Goal: Task Accomplishment & Management: Manage account settings

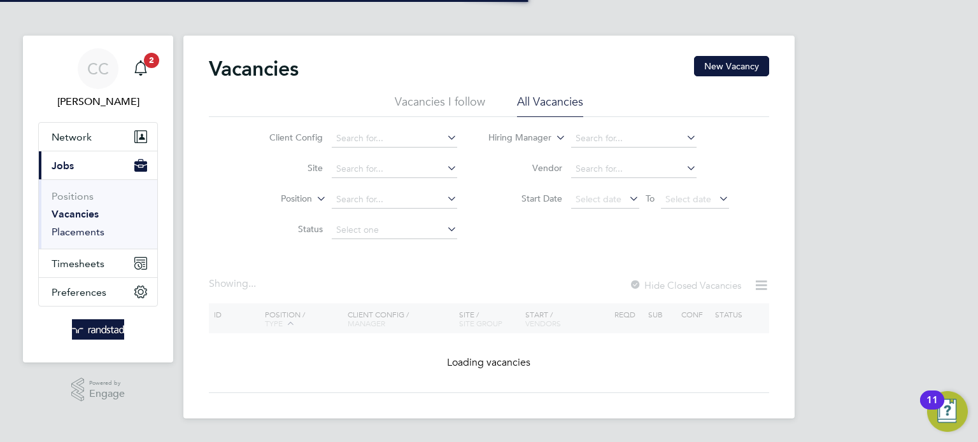
click at [93, 230] on link "Placements" at bounding box center [78, 232] width 53 height 12
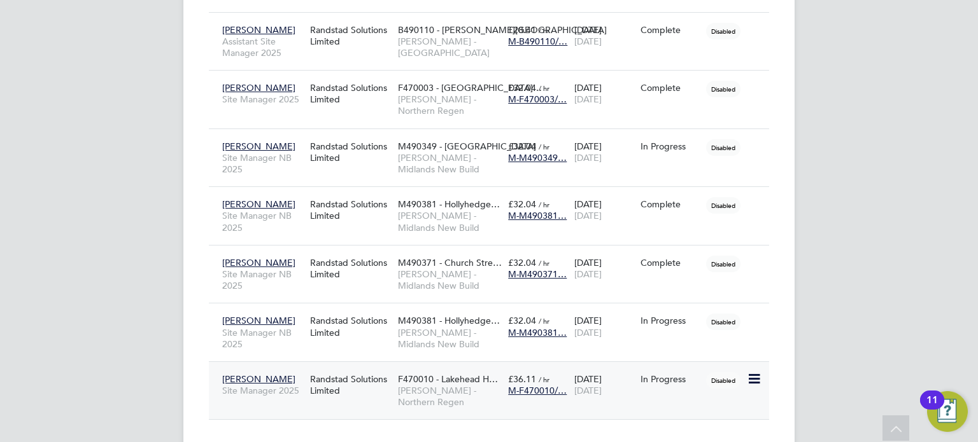
click at [246, 374] on span "[PERSON_NAME]" at bounding box center [258, 379] width 73 height 11
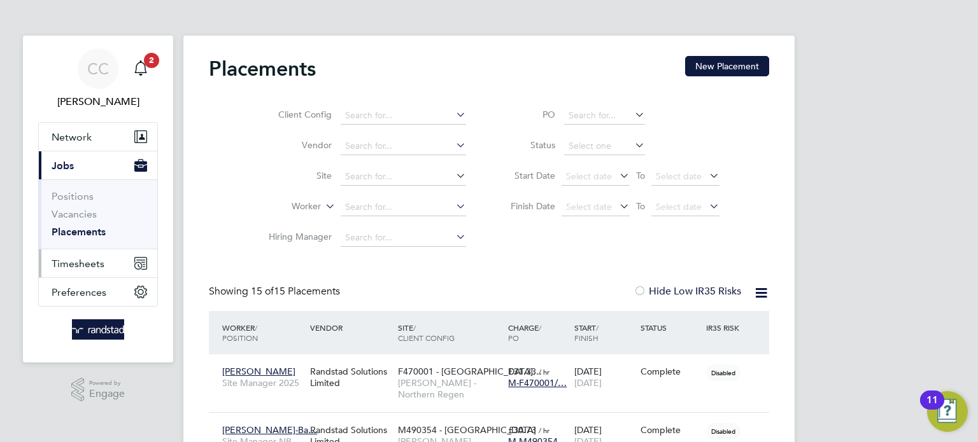
click at [81, 267] on span "Timesheets" at bounding box center [78, 264] width 53 height 12
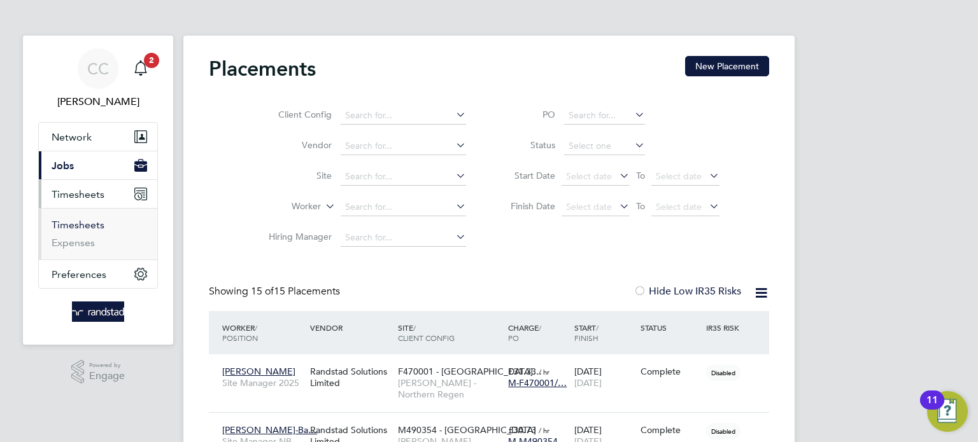
click at [94, 227] on link "Timesheets" at bounding box center [78, 225] width 53 height 12
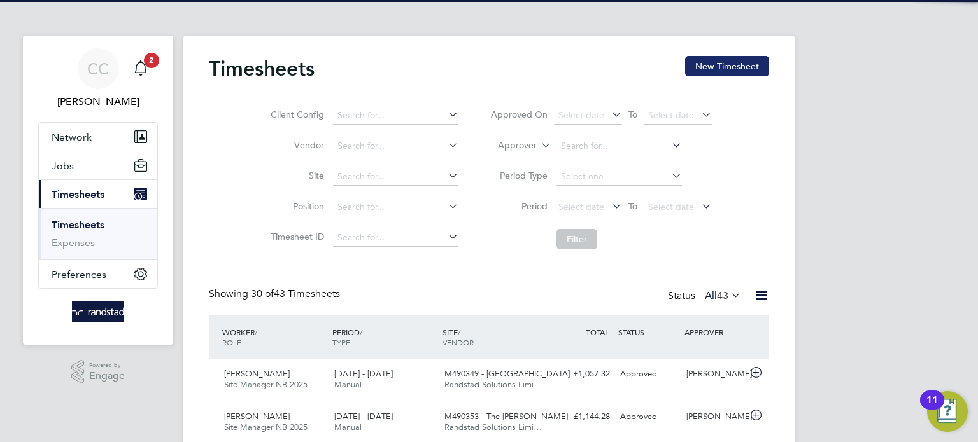
click at [741, 69] on button "New Timesheet" at bounding box center [727, 66] width 84 height 20
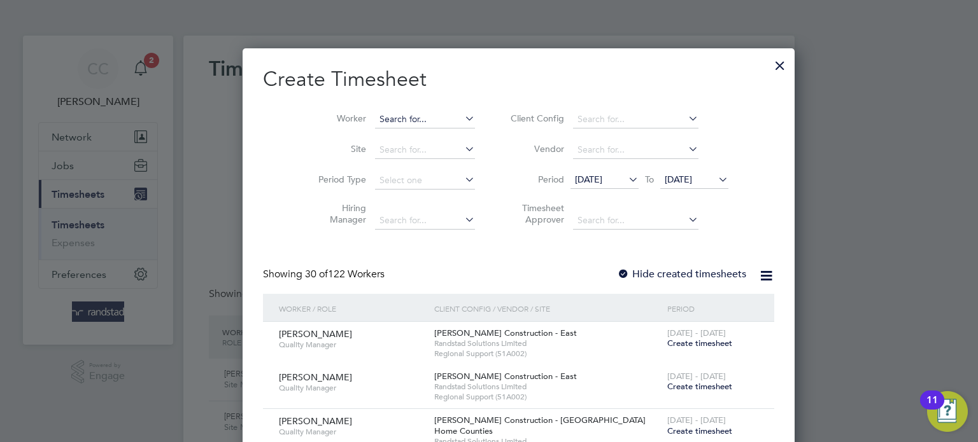
click at [381, 125] on input at bounding box center [425, 120] width 100 height 18
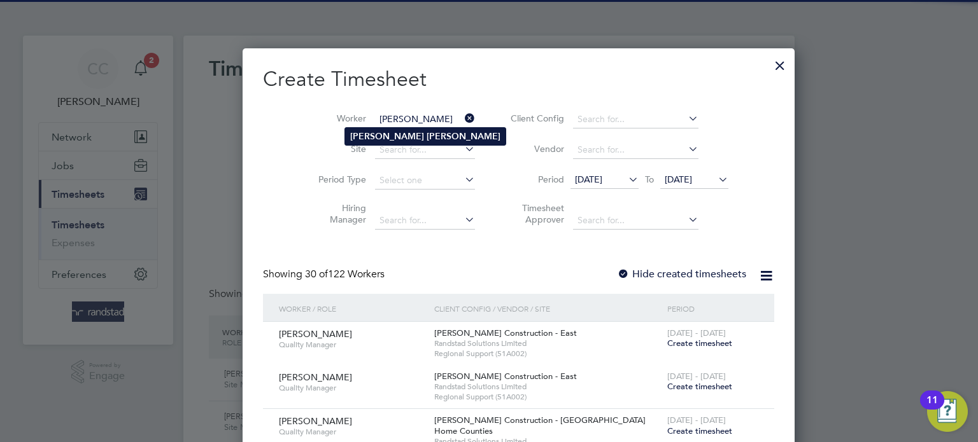
click at [356, 134] on b "[PERSON_NAME]" at bounding box center [387, 136] width 74 height 11
type input "[PERSON_NAME]"
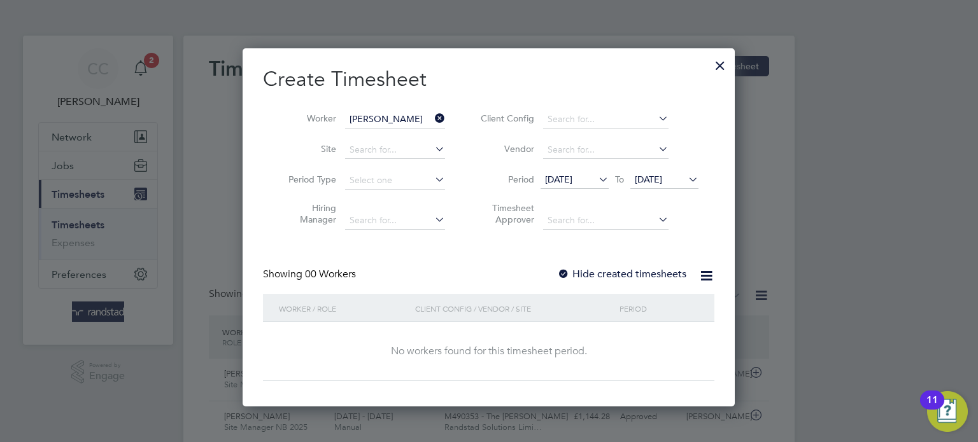
click at [589, 268] on label "Hide created timesheets" at bounding box center [621, 274] width 129 height 13
click at [596, 179] on icon at bounding box center [596, 180] width 0 height 18
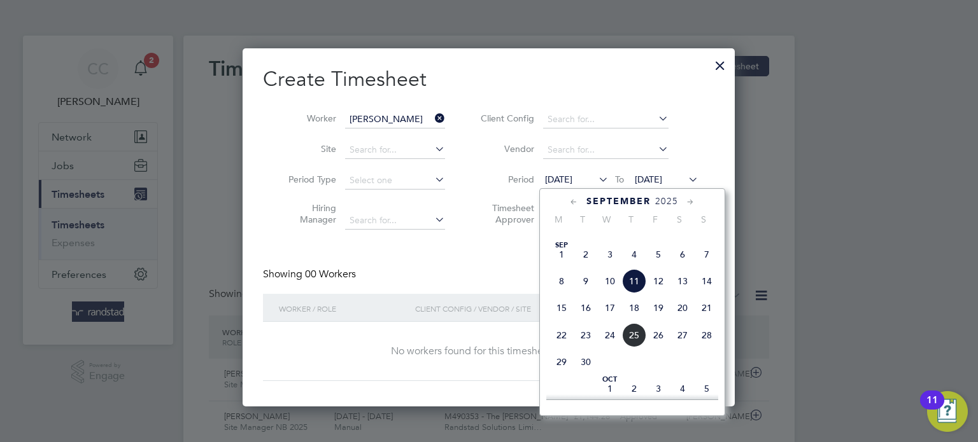
click at [702, 240] on span "31" at bounding box center [706, 228] width 24 height 24
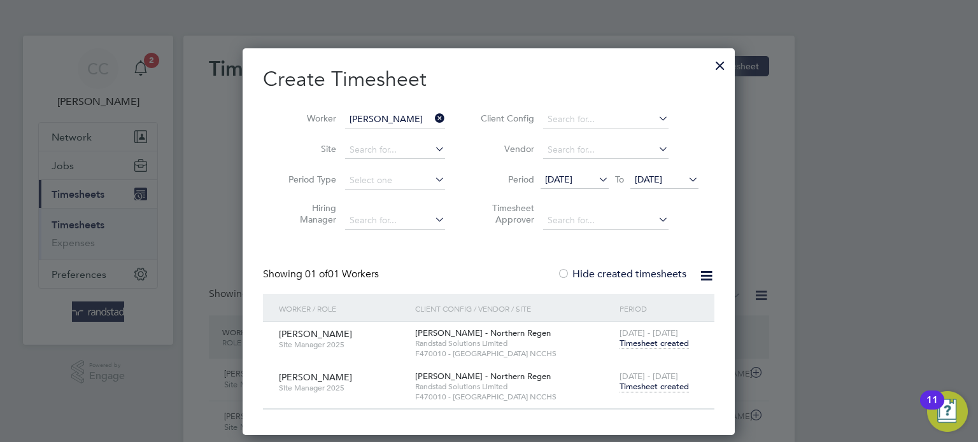
click at [666, 342] on span "Timesheet created" at bounding box center [653, 343] width 69 height 11
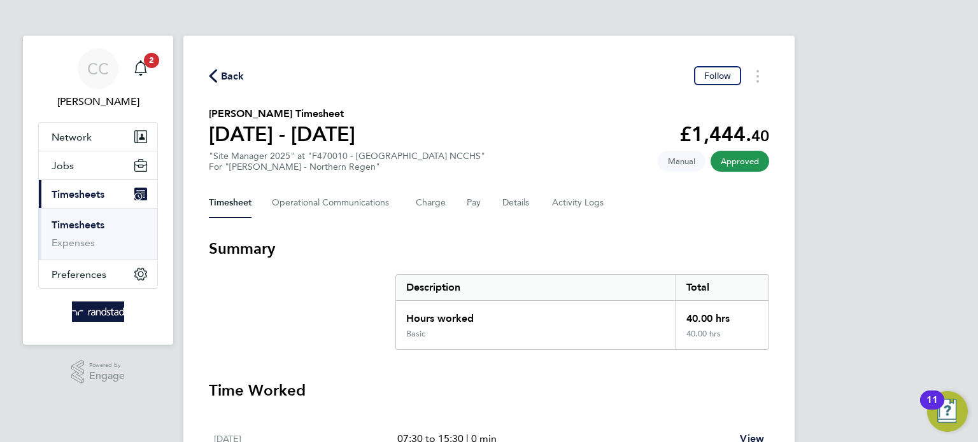
click at [232, 73] on span "Back" at bounding box center [233, 76] width 24 height 15
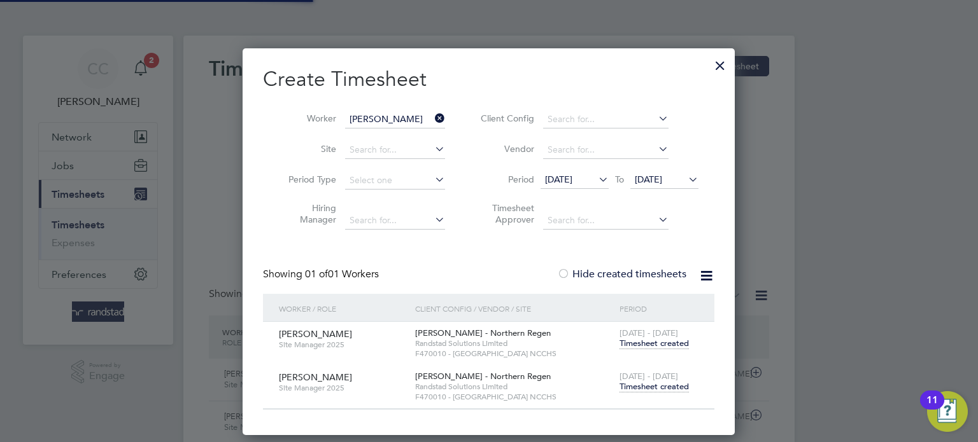
scroll to position [32, 111]
click at [205, 135] on div at bounding box center [489, 221] width 978 height 442
click at [725, 68] on div at bounding box center [719, 62] width 23 height 23
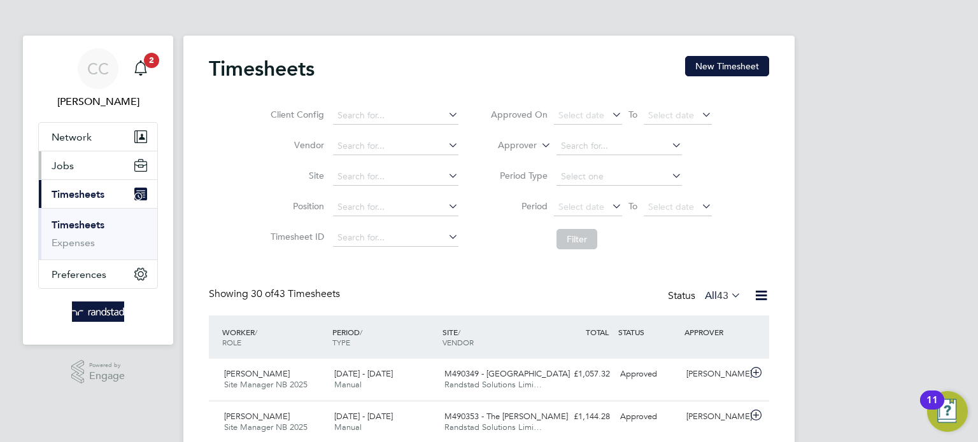
click at [87, 173] on button "Jobs" at bounding box center [98, 165] width 118 height 28
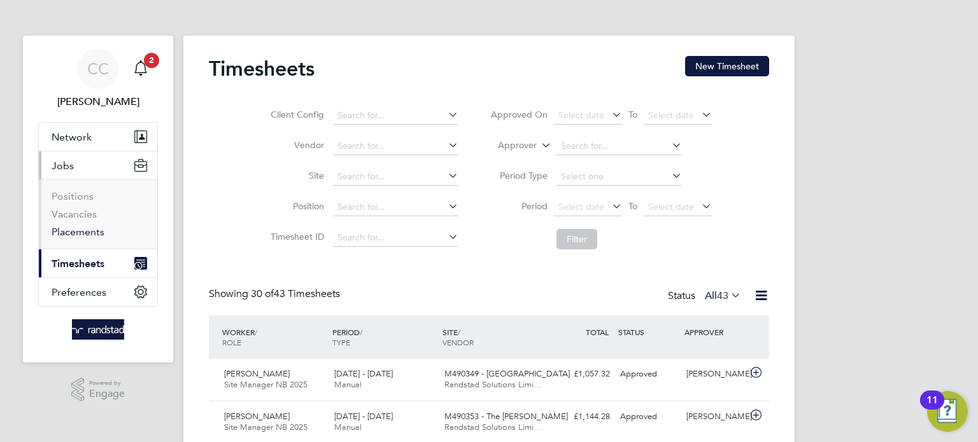
click at [82, 232] on link "Placements" at bounding box center [78, 232] width 53 height 12
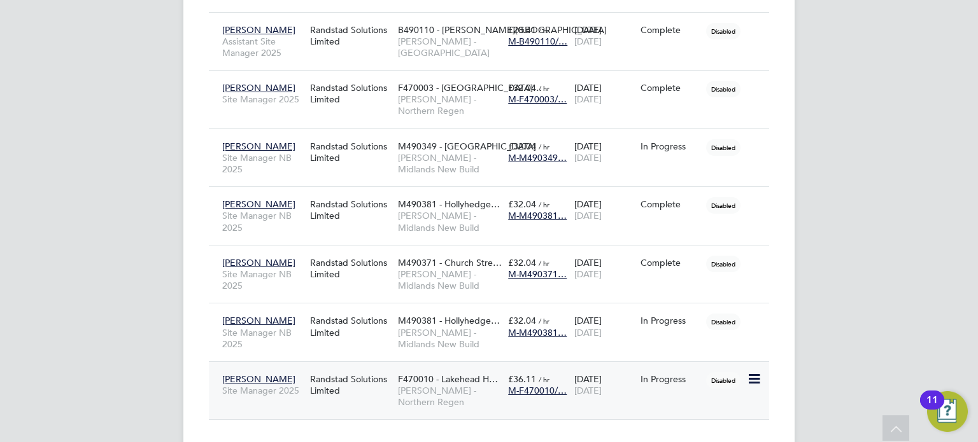
click at [241, 374] on span "[PERSON_NAME]" at bounding box center [258, 379] width 73 height 11
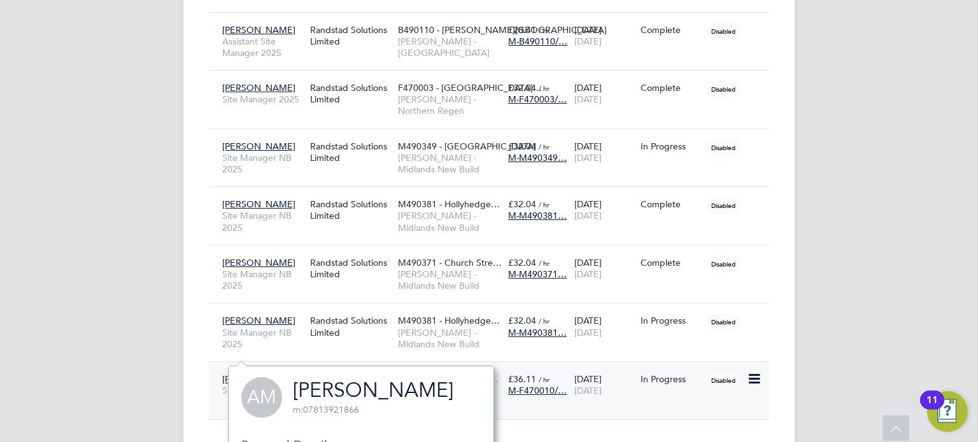
click at [246, 374] on span "[PERSON_NAME]" at bounding box center [258, 379] width 73 height 11
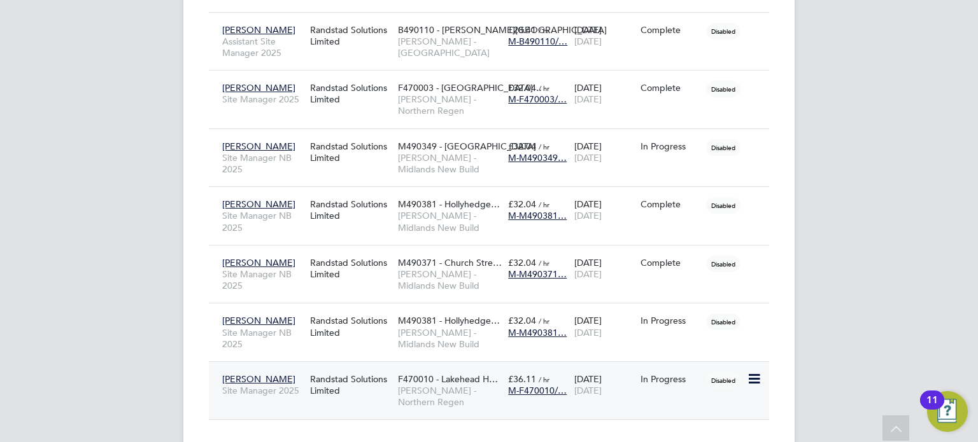
click at [262, 374] on span "[PERSON_NAME]" at bounding box center [258, 379] width 73 height 11
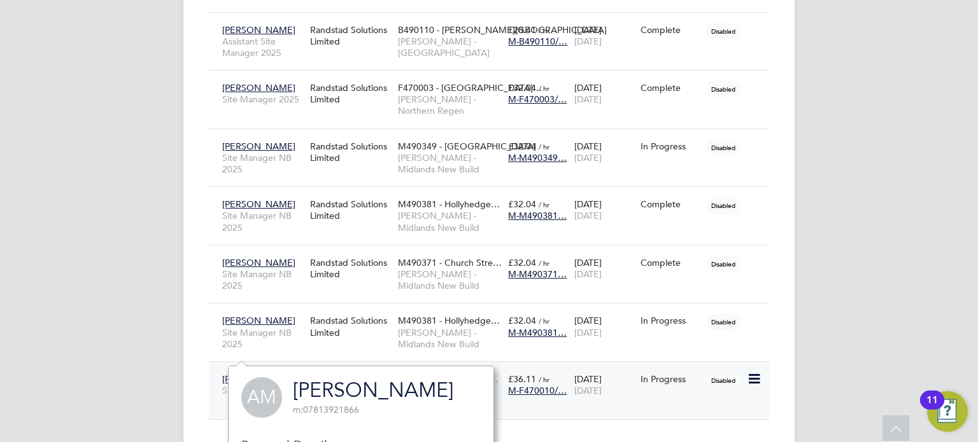
click at [262, 374] on span "[PERSON_NAME]" at bounding box center [258, 379] width 73 height 11
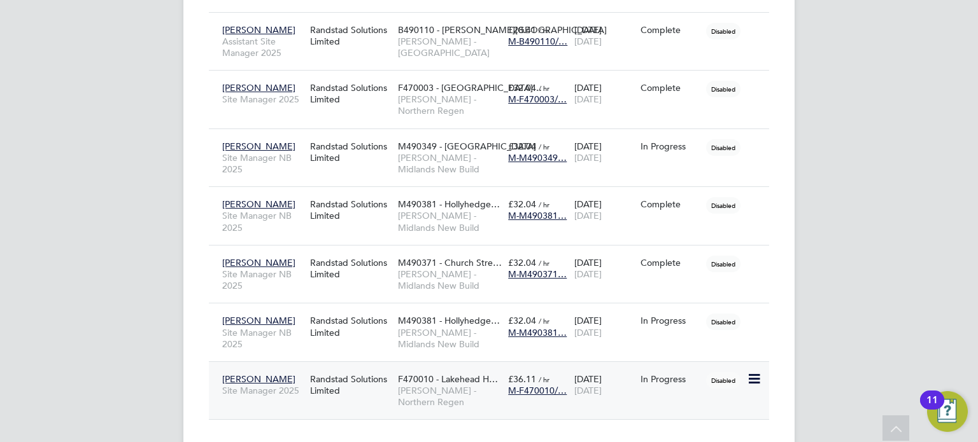
click at [262, 374] on span "[PERSON_NAME]" at bounding box center [258, 379] width 73 height 11
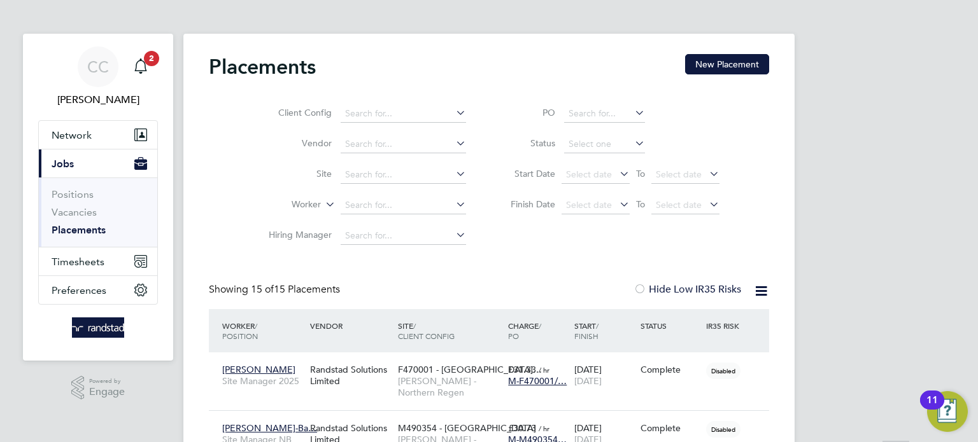
scroll to position [1079, 0]
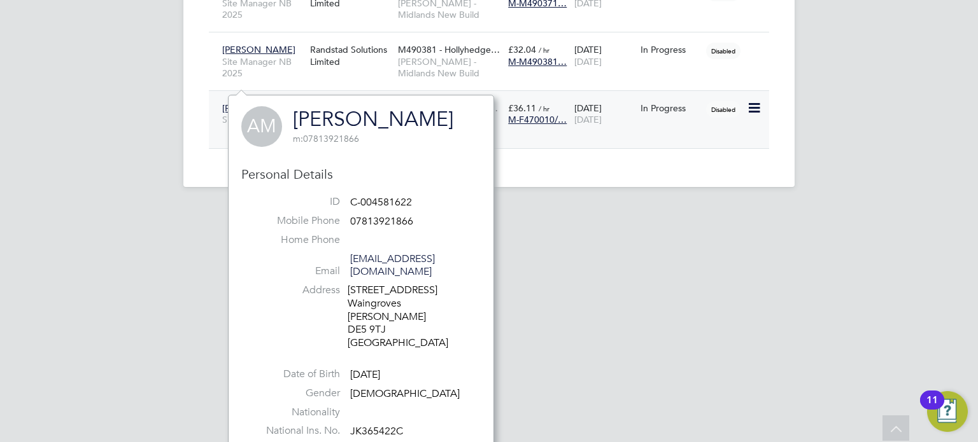
click at [253, 102] on span "[PERSON_NAME]" at bounding box center [258, 107] width 73 height 11
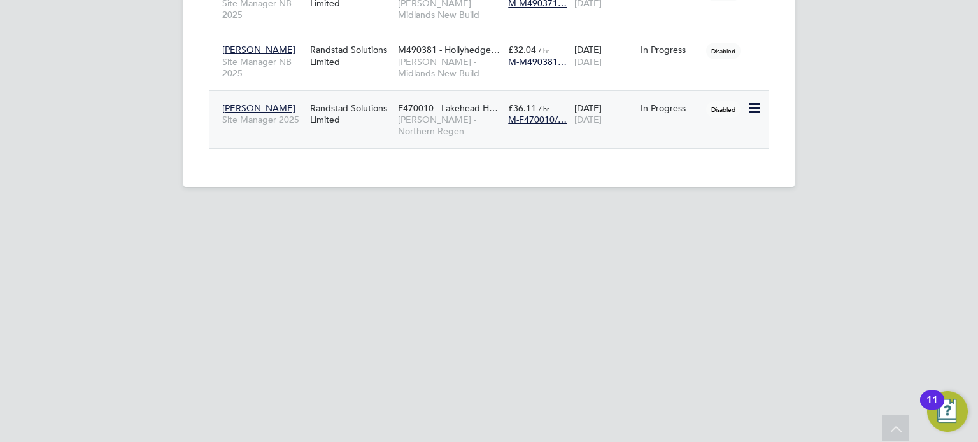
scroll to position [808, 0]
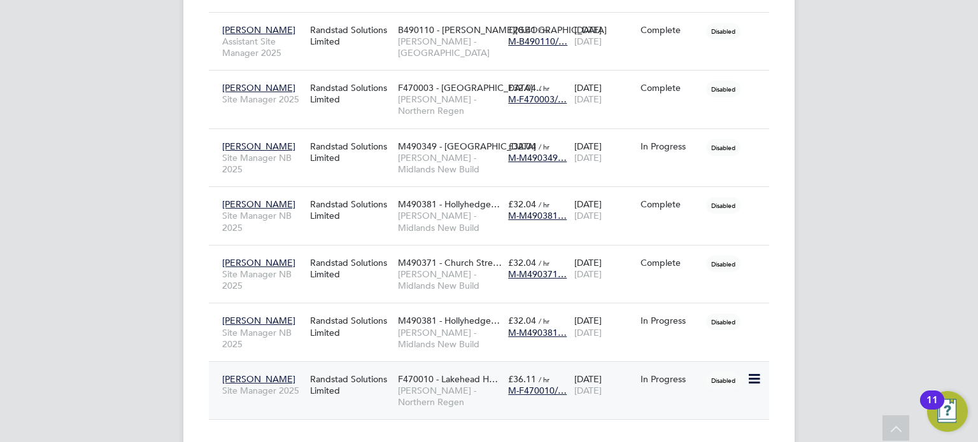
click at [253, 82] on span "[PERSON_NAME]" at bounding box center [258, 87] width 73 height 11
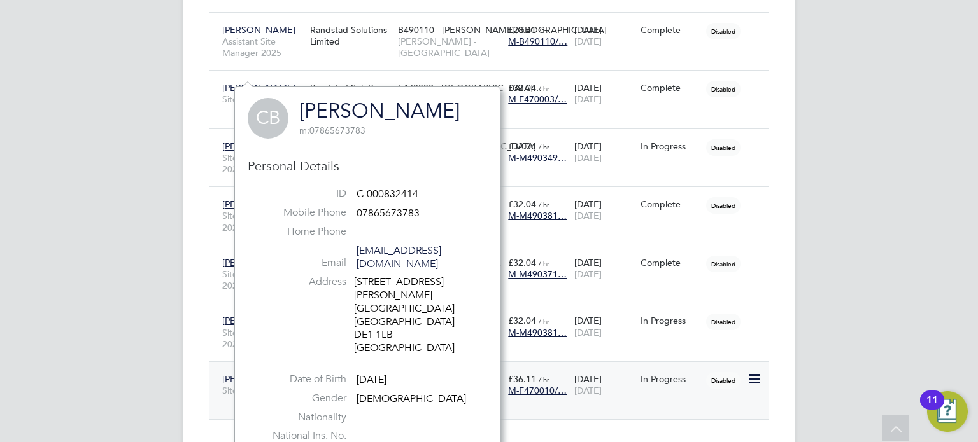
click at [230, 374] on span "[PERSON_NAME]" at bounding box center [258, 379] width 73 height 11
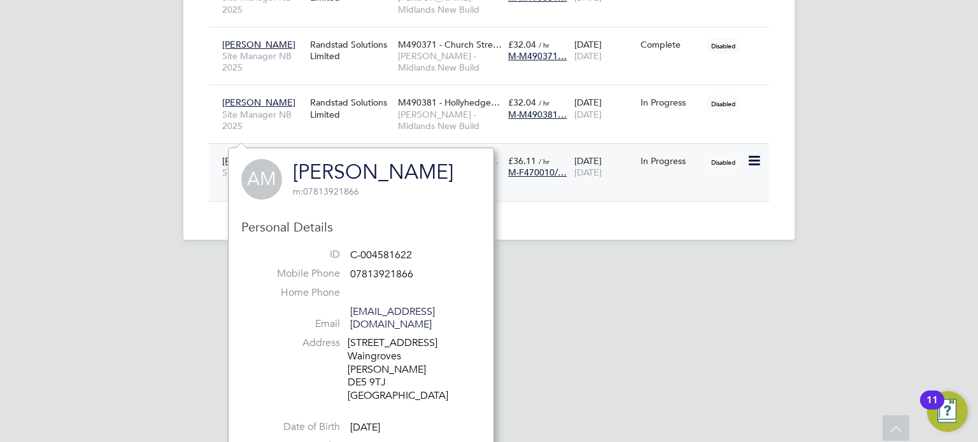
scroll to position [1079, 0]
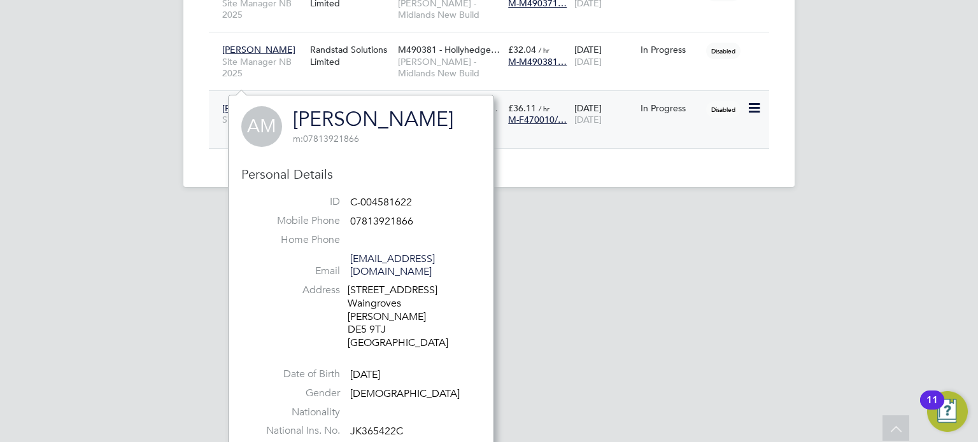
click at [754, 101] on icon at bounding box center [753, 108] width 13 height 15
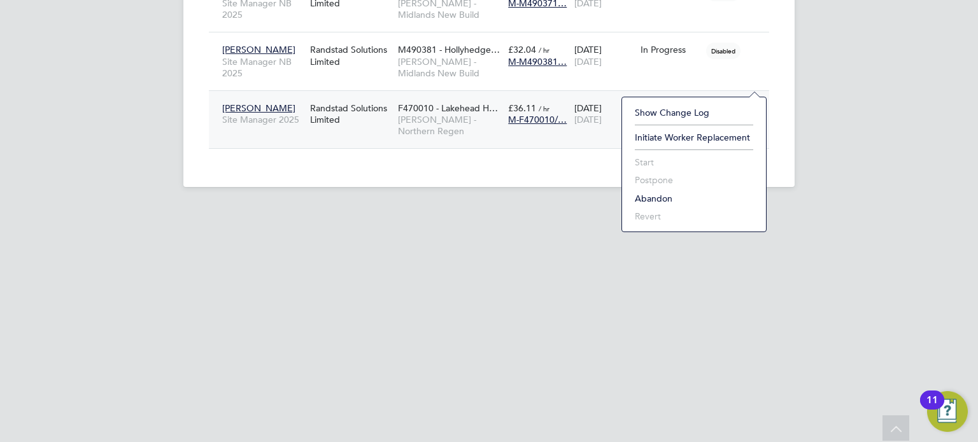
scroll to position [868, 0]
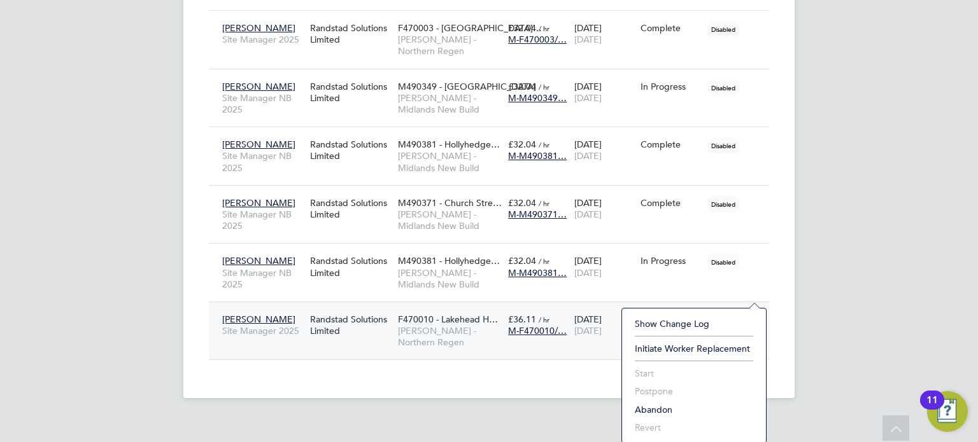
click at [544, 325] on span "M-F470010/…" at bounding box center [537, 330] width 59 height 11
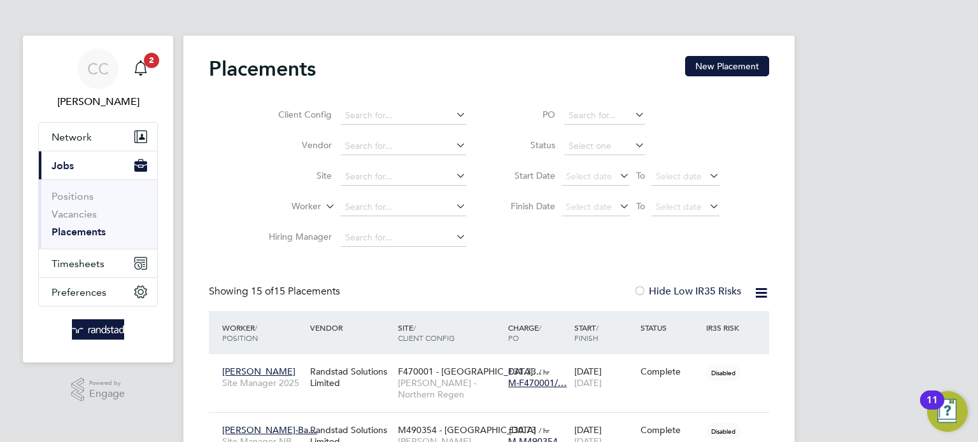
scroll to position [831, 0]
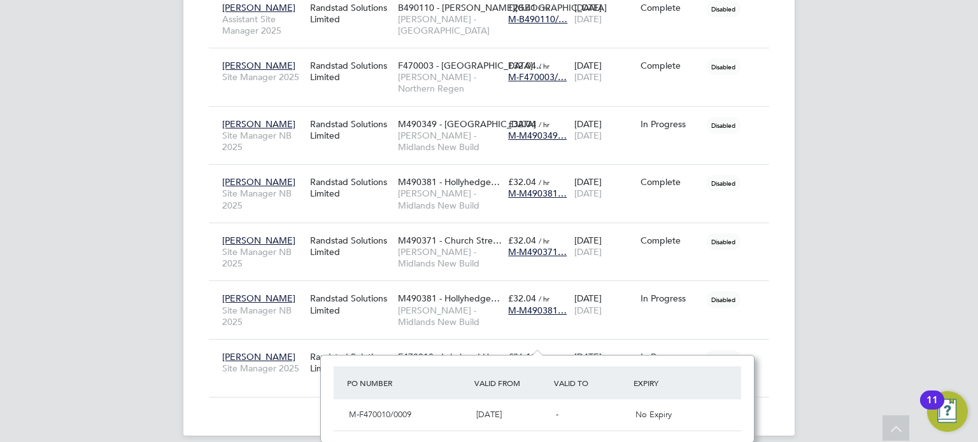
click at [511, 404] on div "M-F470010/0009 08 Sep 2025 - No Expiry" at bounding box center [537, 415] width 407 height 31
click at [400, 413] on span "M-F470010/0009" at bounding box center [380, 414] width 62 height 11
click at [234, 351] on span "[PERSON_NAME]" at bounding box center [258, 356] width 73 height 11
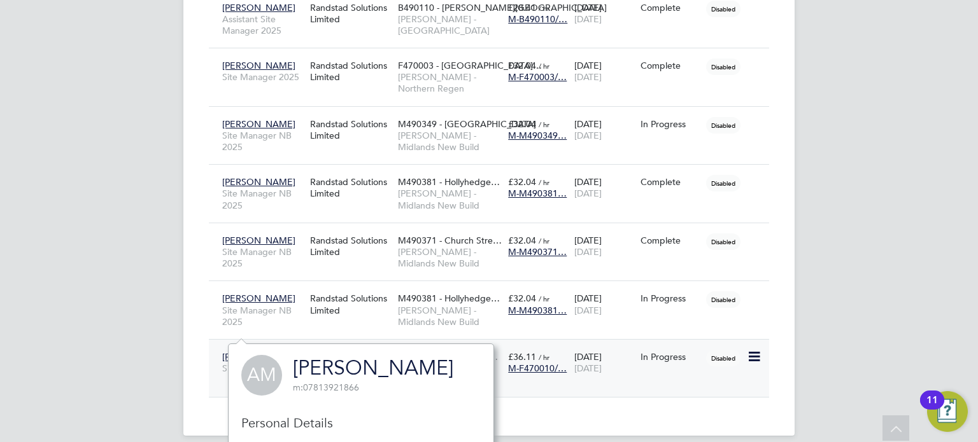
click at [234, 351] on span "[PERSON_NAME]" at bounding box center [258, 356] width 73 height 11
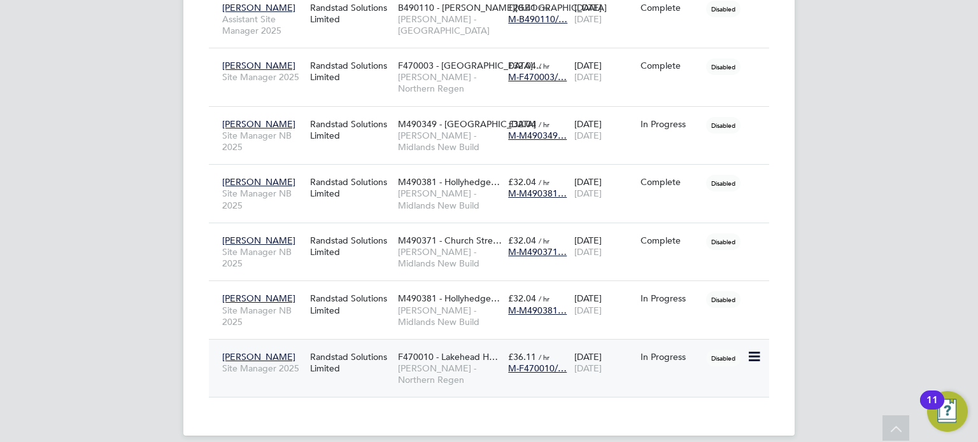
click at [234, 328] on div "Cameron Crawford Site Manager NB 2025" at bounding box center [263, 310] width 88 height 48
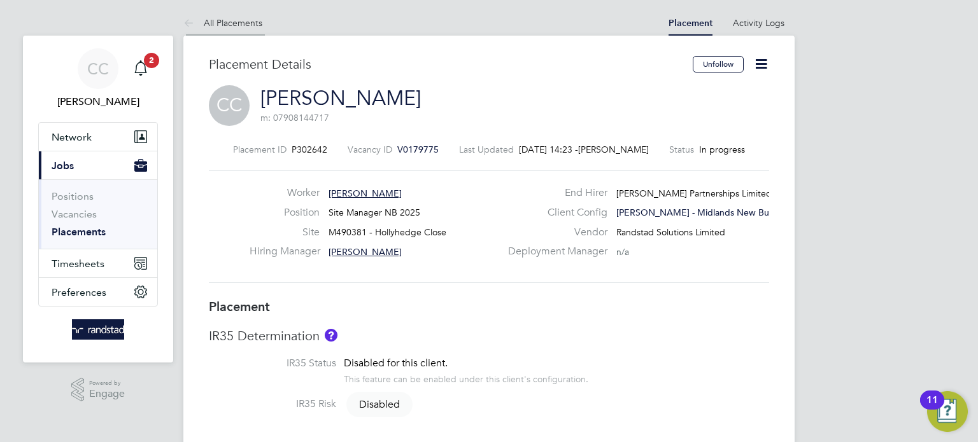
click at [215, 20] on link "All Placements" at bounding box center [222, 22] width 79 height 11
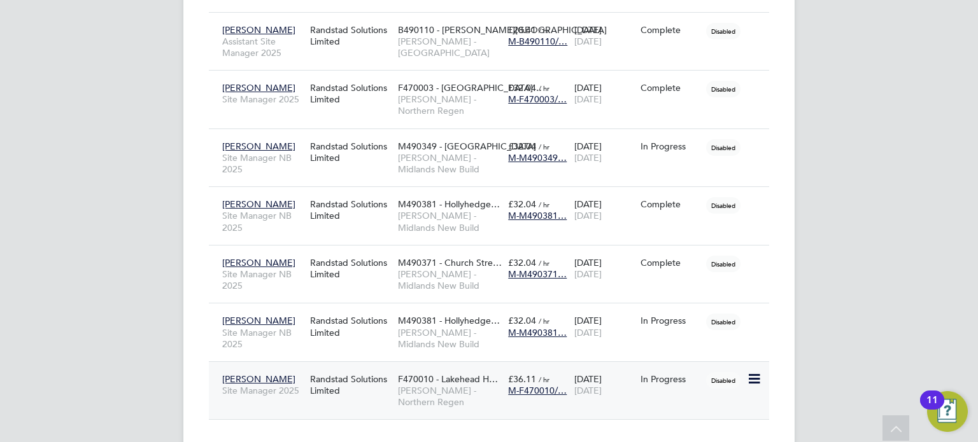
click at [244, 374] on span "[PERSON_NAME]" at bounding box center [258, 379] width 73 height 11
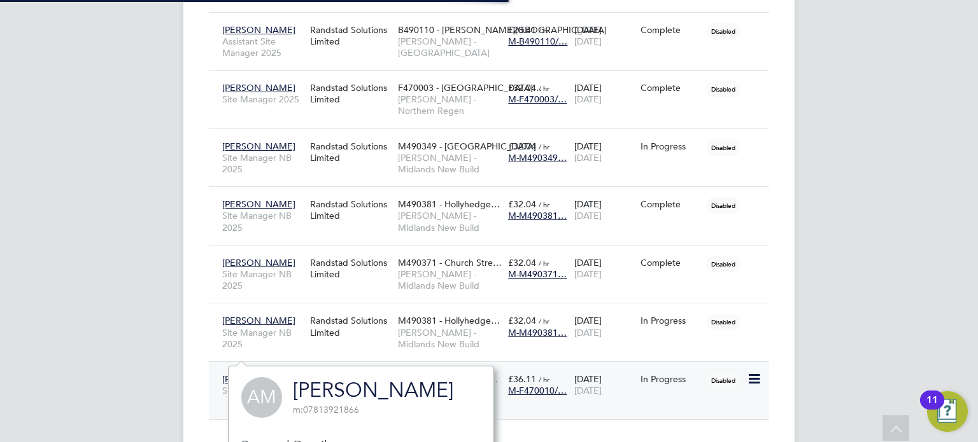
click at [244, 374] on span "[PERSON_NAME]" at bounding box center [258, 379] width 73 height 11
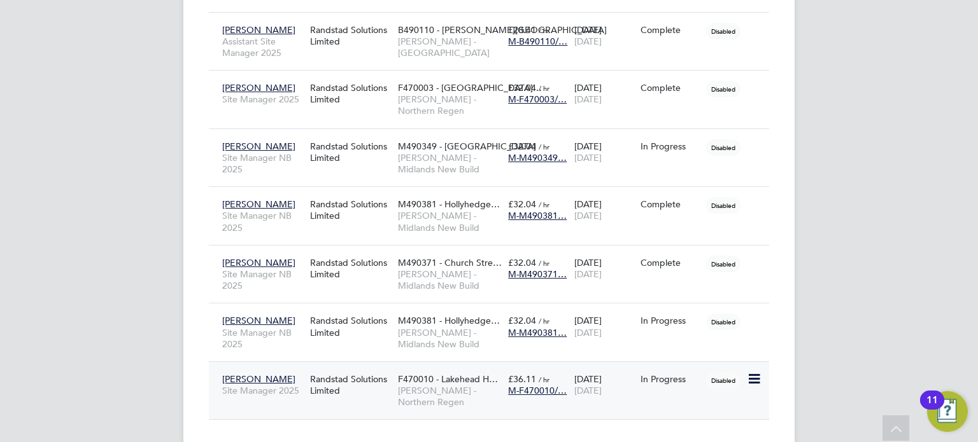
click at [244, 374] on span "[PERSON_NAME]" at bounding box center [258, 379] width 73 height 11
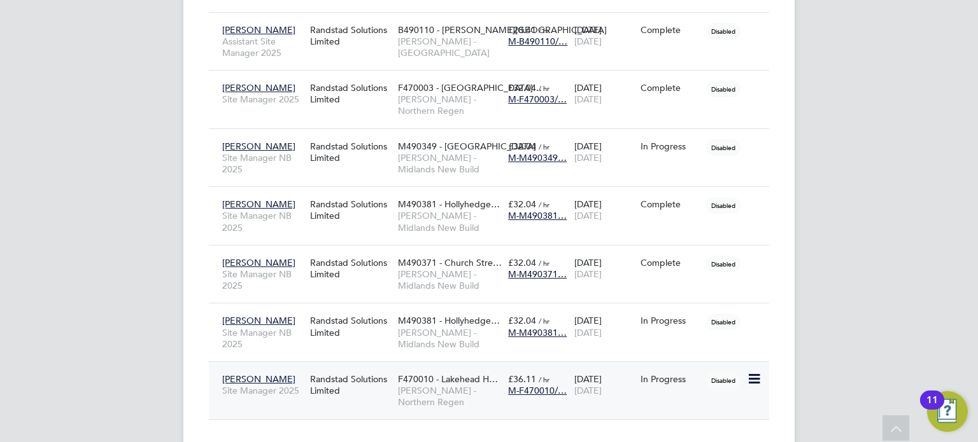
click at [244, 374] on span "[PERSON_NAME]" at bounding box center [258, 379] width 73 height 11
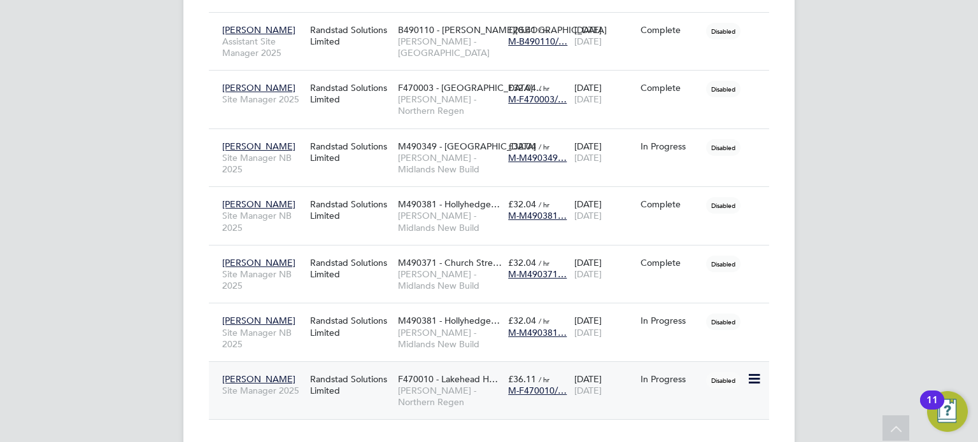
click at [244, 374] on span "[PERSON_NAME]" at bounding box center [258, 379] width 73 height 11
click at [256, 374] on span "[PERSON_NAME]" at bounding box center [258, 379] width 73 height 11
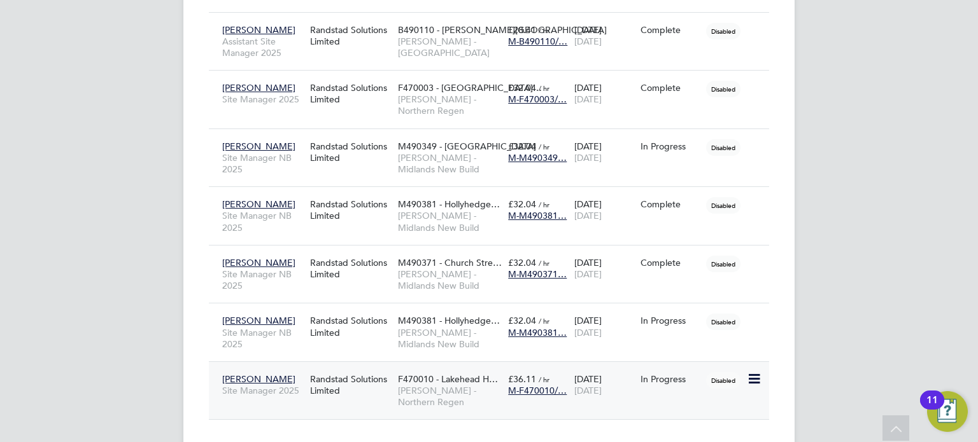
click at [256, 374] on span "[PERSON_NAME]" at bounding box center [258, 379] width 73 height 11
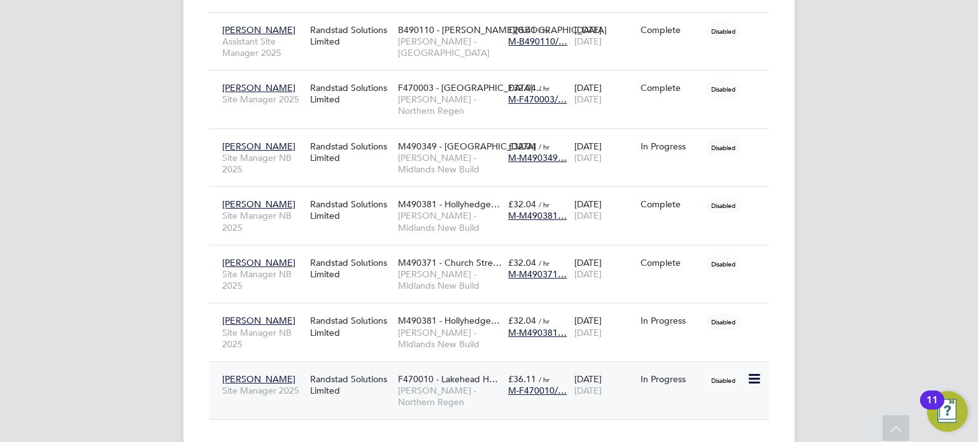
click at [256, 374] on span "[PERSON_NAME]" at bounding box center [258, 379] width 73 height 11
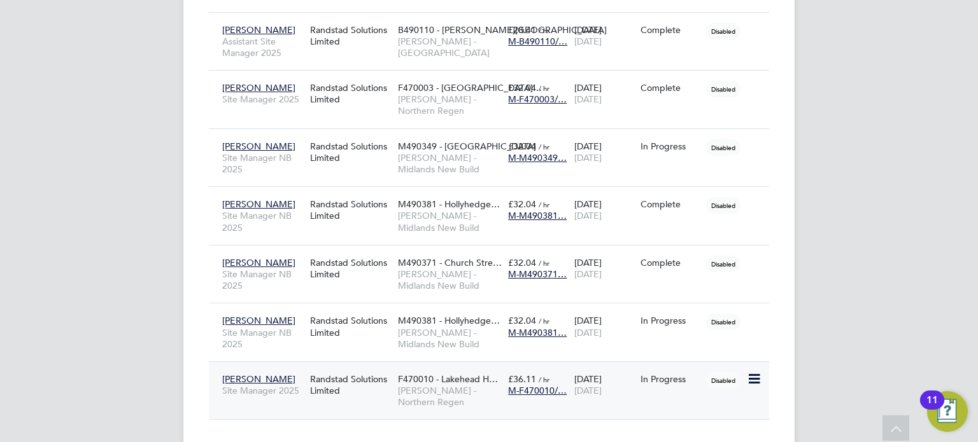
click at [256, 374] on span "[PERSON_NAME]" at bounding box center [258, 379] width 73 height 11
click at [566, 385] on span "M-F470010/…" at bounding box center [537, 390] width 59 height 11
click at [234, 374] on span "[PERSON_NAME]" at bounding box center [258, 379] width 73 height 11
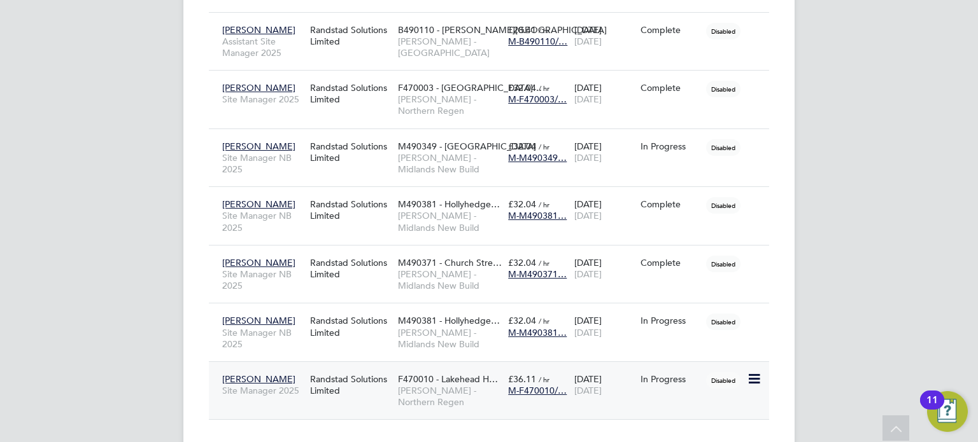
click at [234, 374] on span "[PERSON_NAME]" at bounding box center [258, 379] width 73 height 11
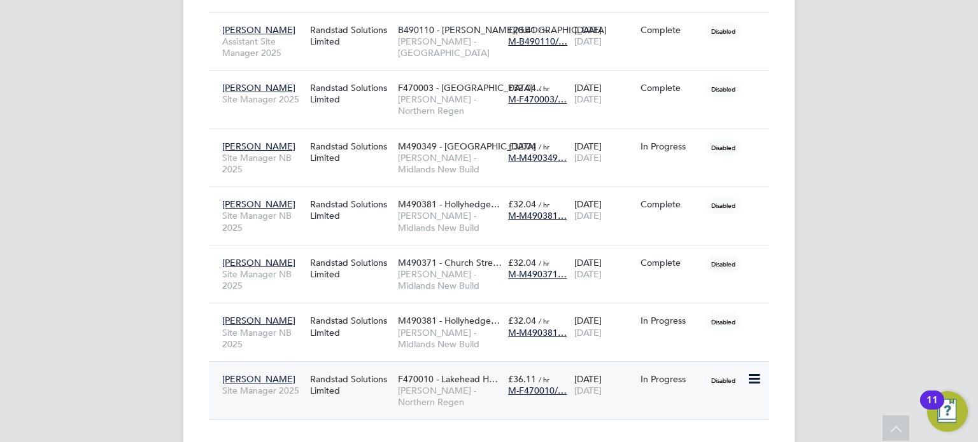
click at [243, 374] on span "[PERSON_NAME]" at bounding box center [258, 379] width 73 height 11
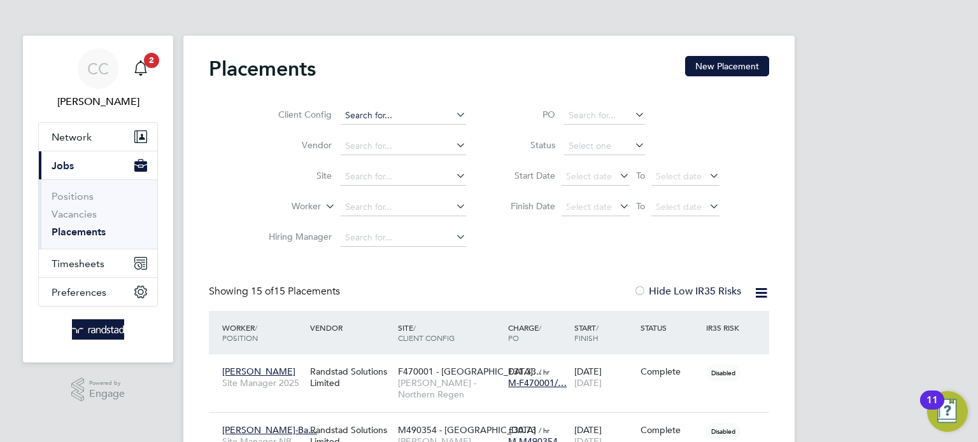
click at [371, 115] on input at bounding box center [403, 116] width 125 height 18
click at [365, 204] on input at bounding box center [403, 208] width 125 height 18
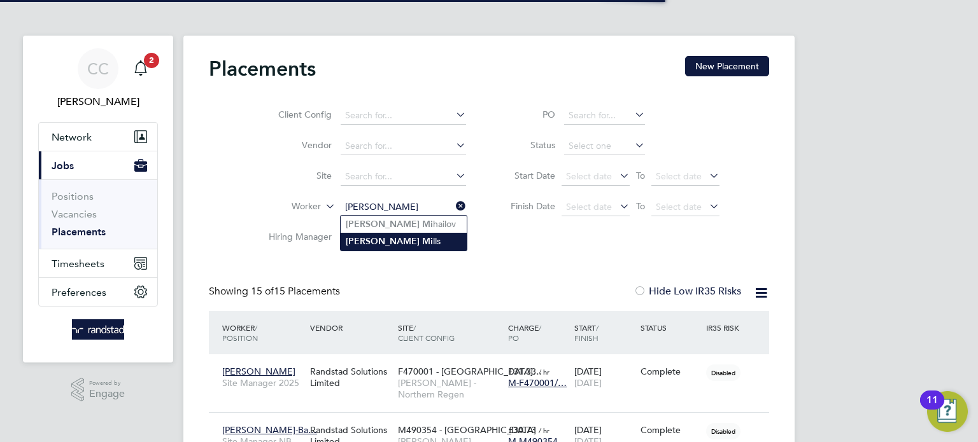
click at [400, 237] on li "[PERSON_NAME] lls" at bounding box center [404, 241] width 126 height 17
type input "[PERSON_NAME]"
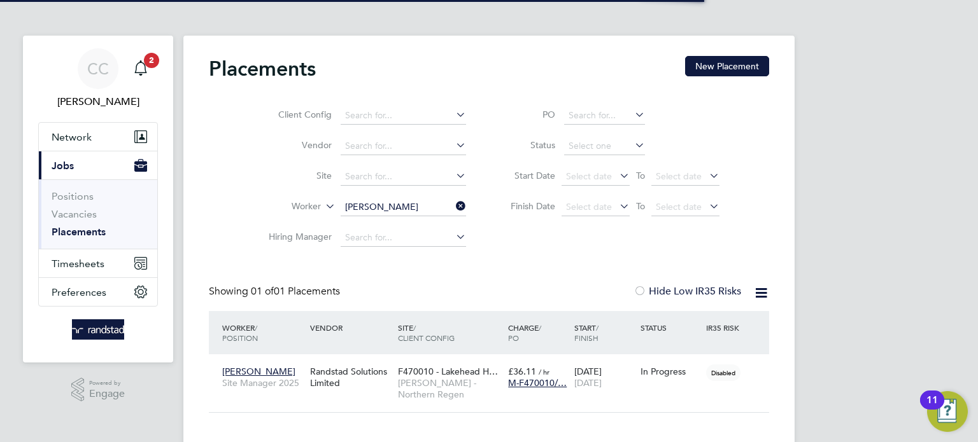
scroll to position [12, 60]
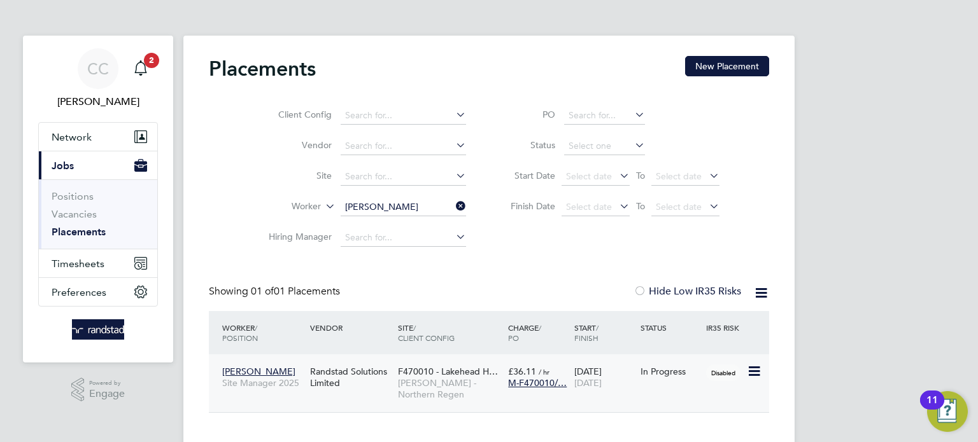
click at [258, 376] on span "[PERSON_NAME]" at bounding box center [258, 371] width 73 height 11
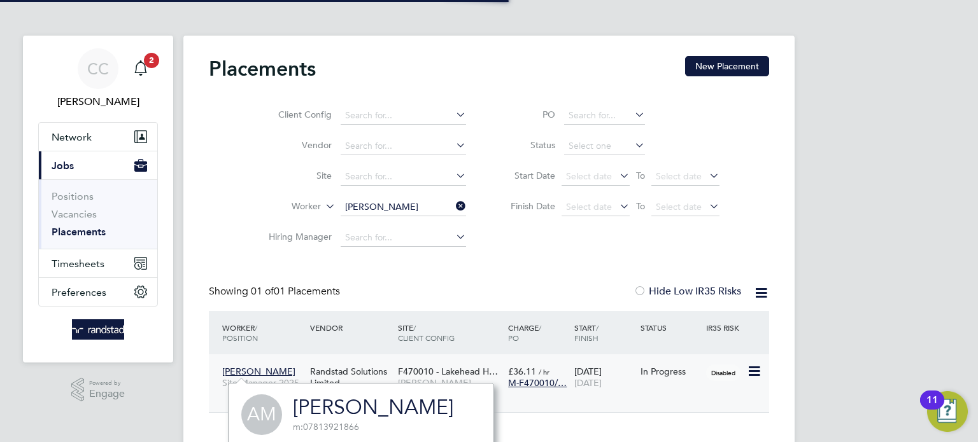
scroll to position [347, 265]
click at [258, 376] on span "[PERSON_NAME]" at bounding box center [258, 371] width 73 height 11
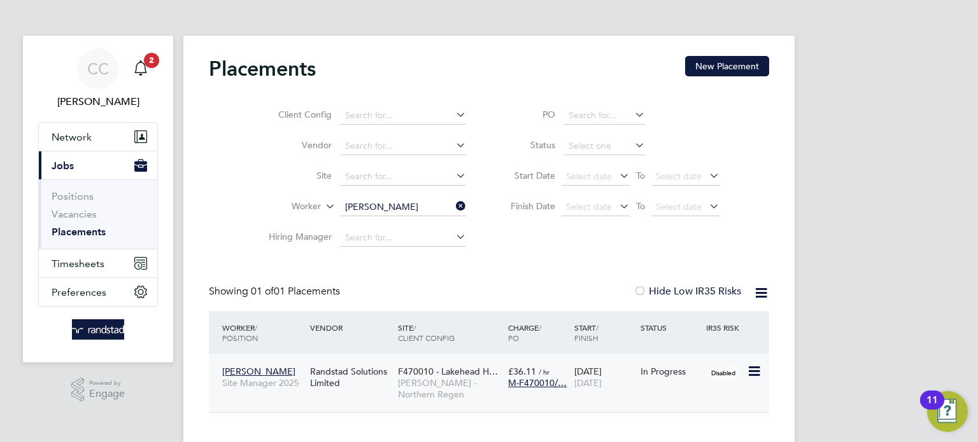
click at [258, 376] on span "[PERSON_NAME]" at bounding box center [258, 371] width 73 height 11
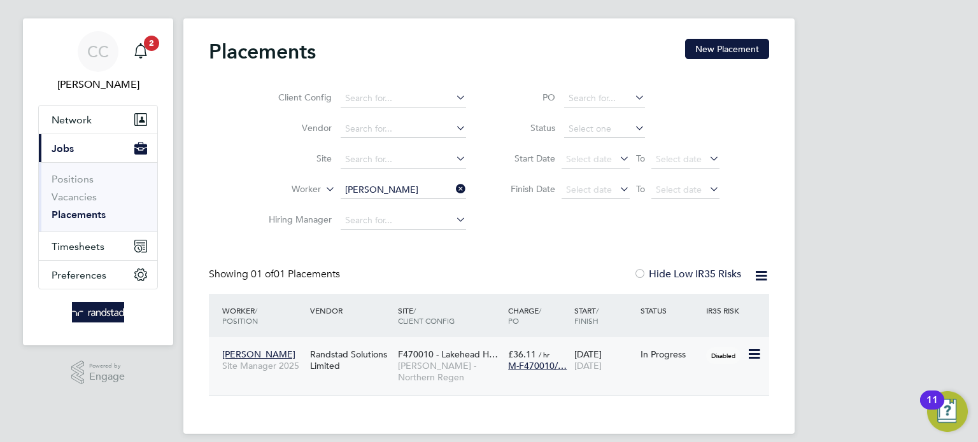
click at [263, 353] on span "[PERSON_NAME]" at bounding box center [258, 354] width 73 height 11
click at [141, 47] on icon "Main navigation" at bounding box center [140, 50] width 15 height 15
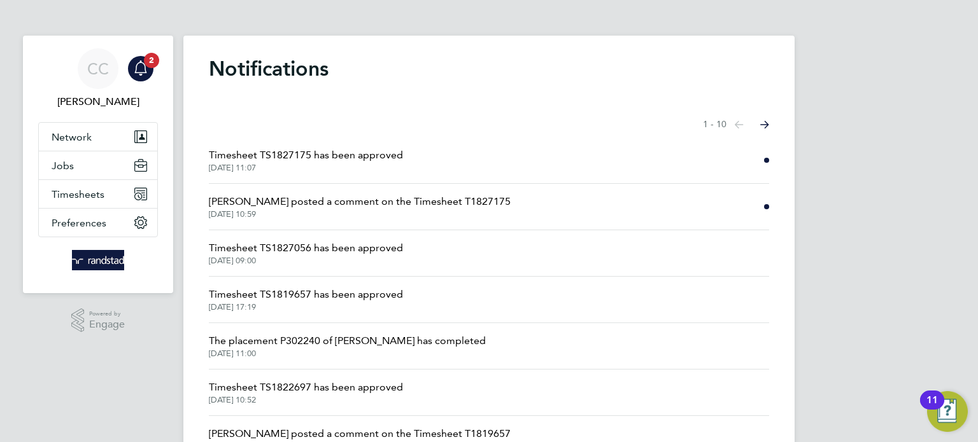
click at [403, 208] on span "[PERSON_NAME] posted a comment on the Timesheet T1827175" at bounding box center [360, 201] width 302 height 15
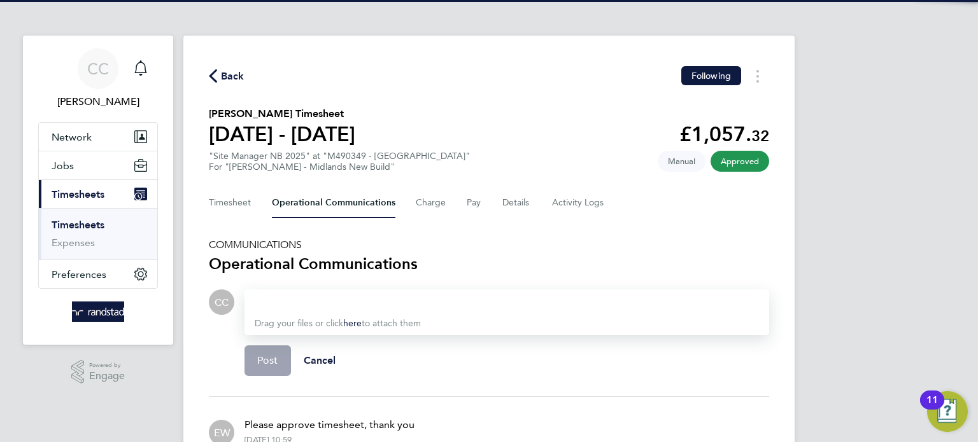
click at [211, 77] on icon "button" at bounding box center [213, 75] width 8 height 13
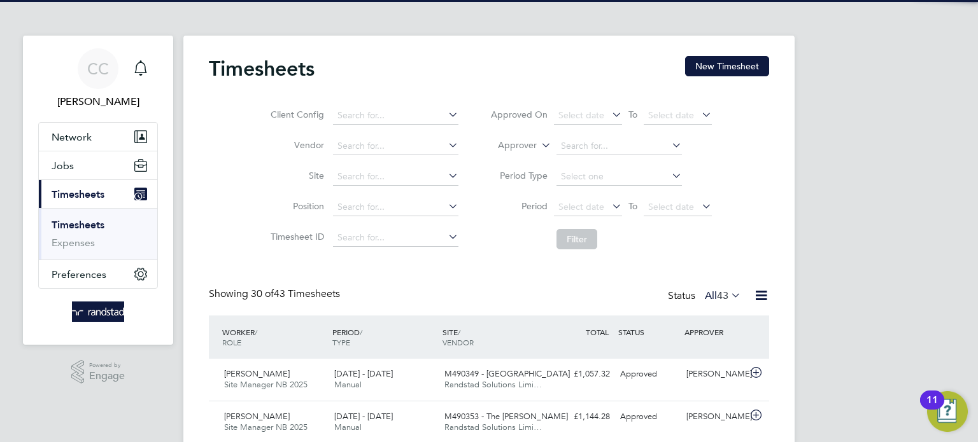
scroll to position [32, 111]
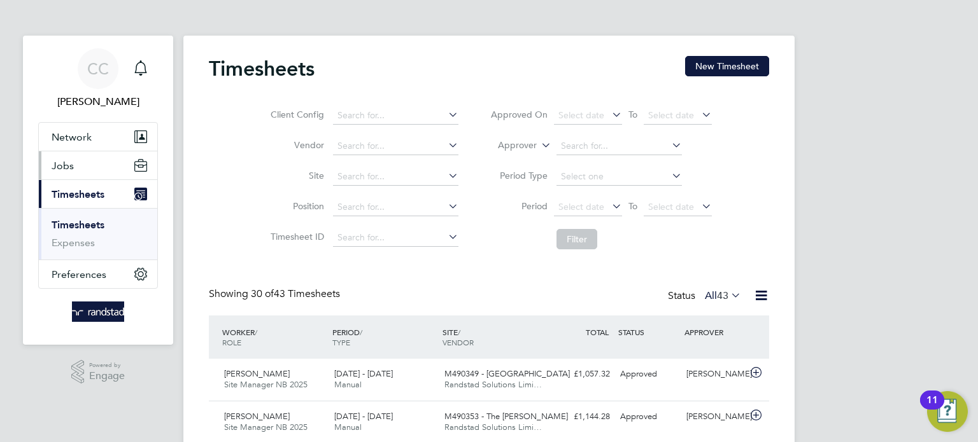
click at [87, 158] on button "Jobs" at bounding box center [98, 165] width 118 height 28
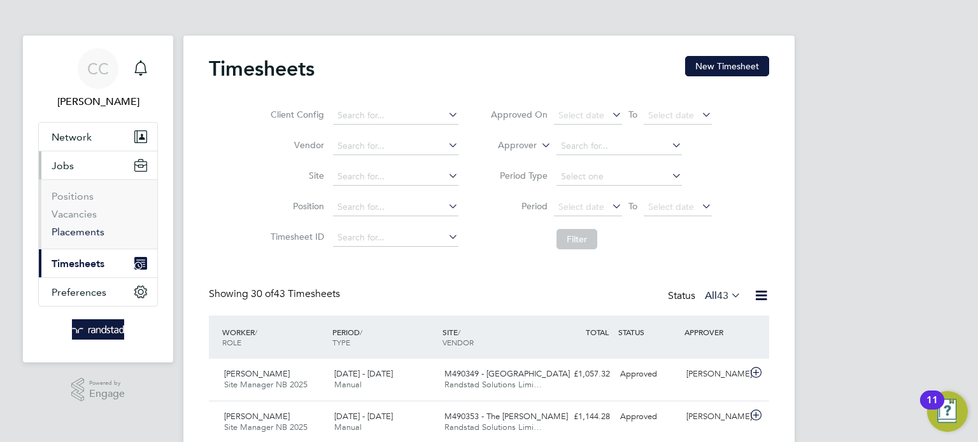
click at [87, 231] on link "Placements" at bounding box center [78, 232] width 53 height 12
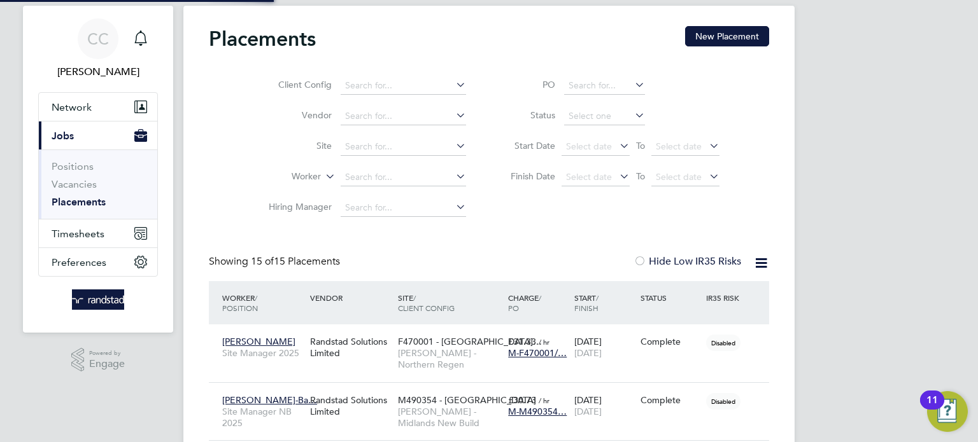
scroll to position [48, 111]
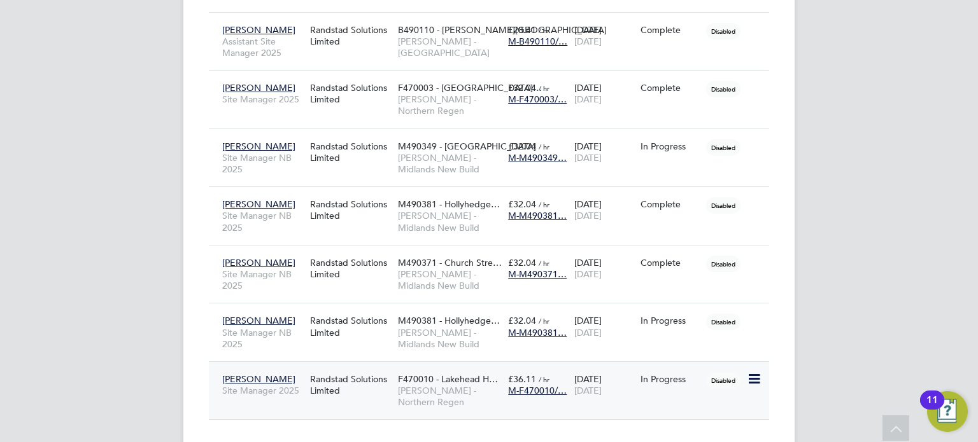
click at [235, 374] on span "[PERSON_NAME]" at bounding box center [258, 379] width 73 height 11
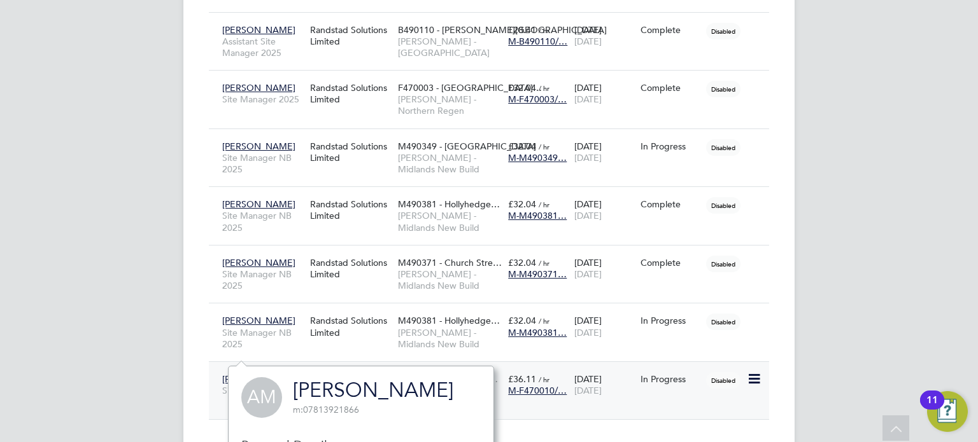
click at [235, 374] on span "[PERSON_NAME]" at bounding box center [258, 379] width 73 height 11
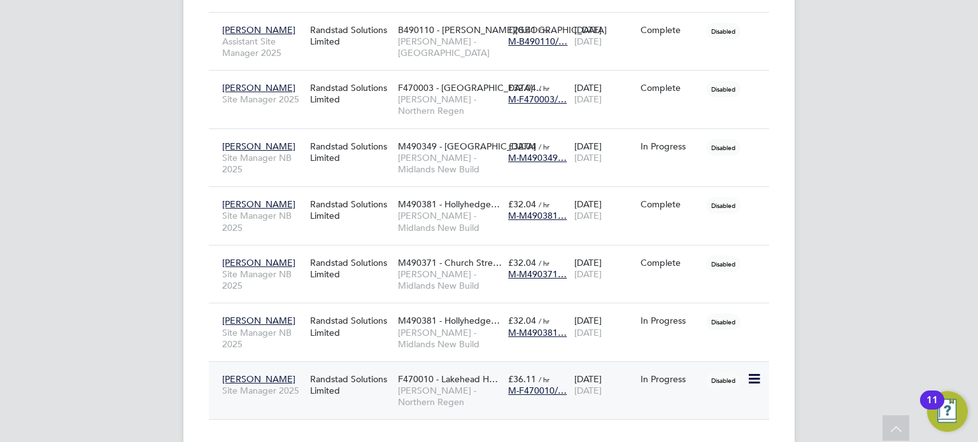
click at [235, 374] on span "[PERSON_NAME]" at bounding box center [258, 379] width 73 height 11
click at [543, 385] on span "M-F470010/…" at bounding box center [537, 390] width 59 height 11
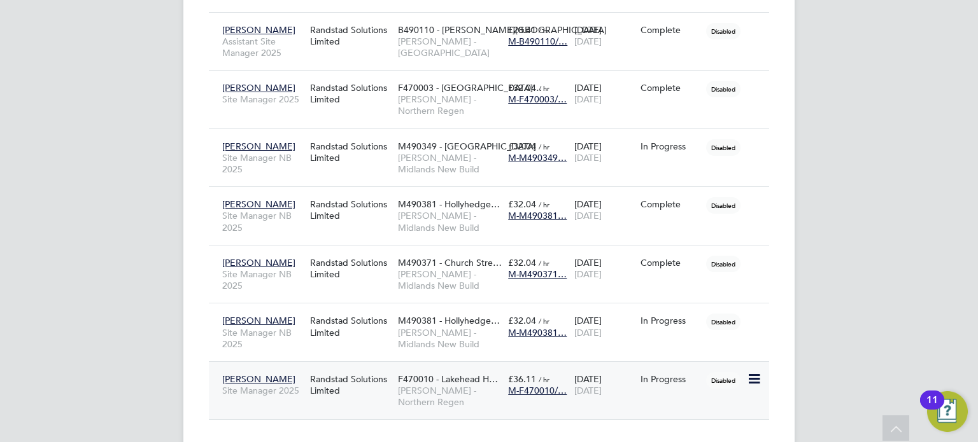
click at [543, 385] on span "M-F470010/…" at bounding box center [537, 390] width 59 height 11
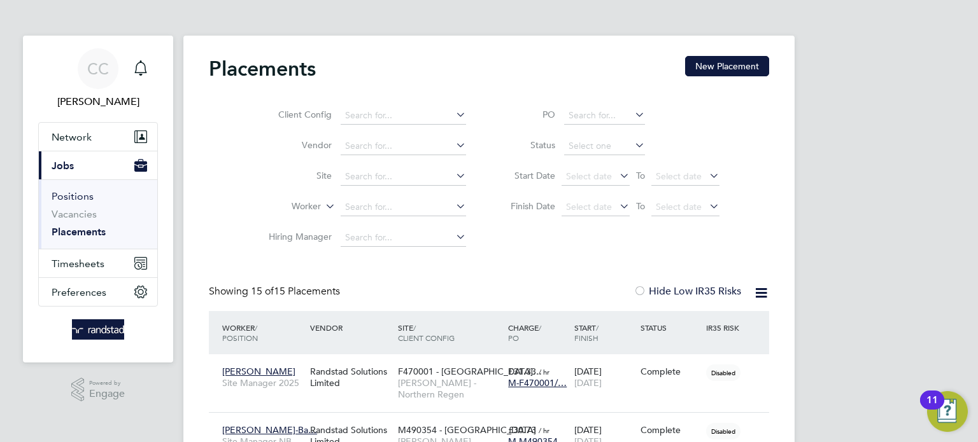
click at [78, 197] on link "Positions" at bounding box center [73, 196] width 42 height 12
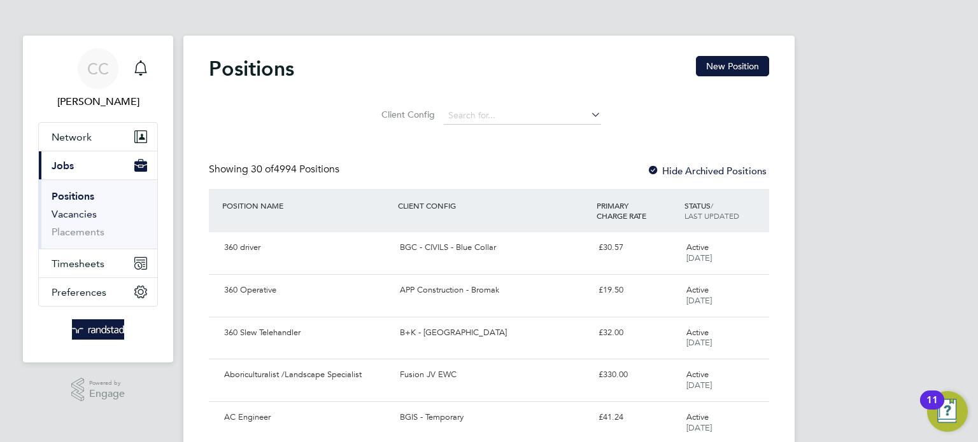
click at [81, 218] on link "Vacancies" at bounding box center [74, 214] width 45 height 12
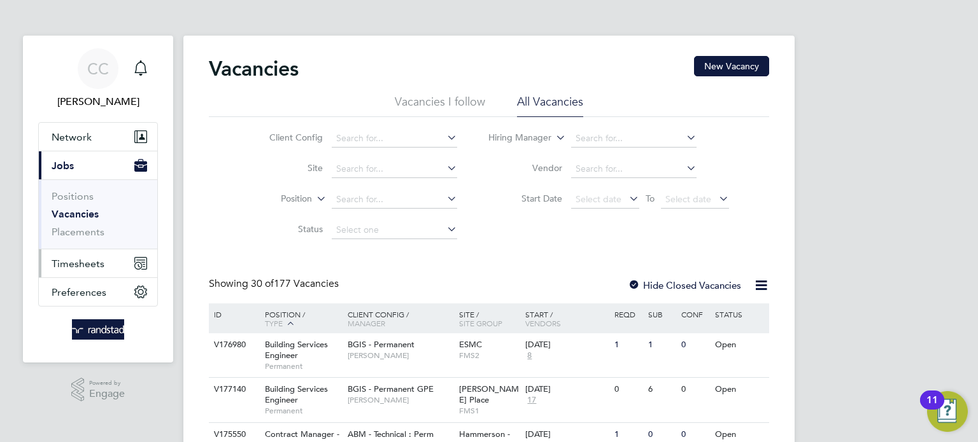
click at [90, 260] on span "Timesheets" at bounding box center [78, 264] width 53 height 12
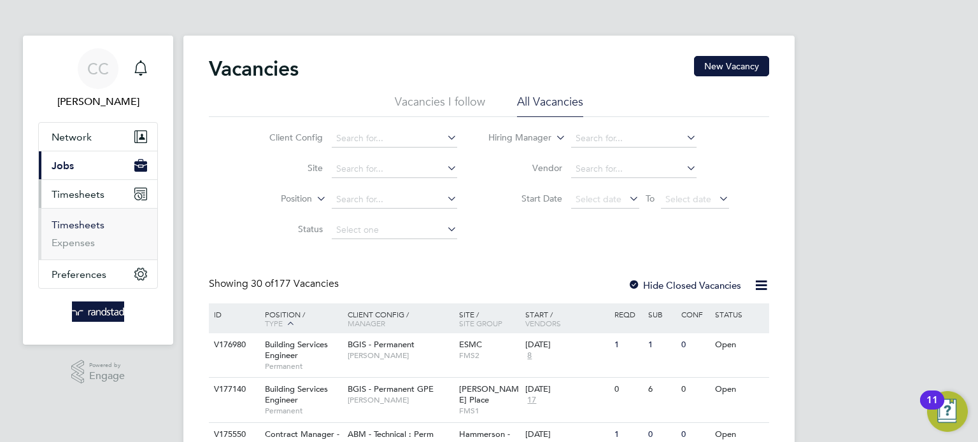
click at [96, 227] on link "Timesheets" at bounding box center [78, 225] width 53 height 12
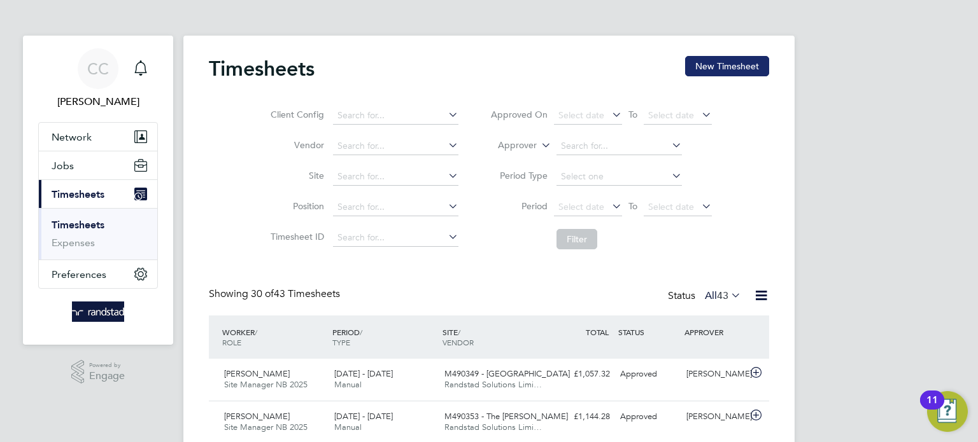
click at [744, 59] on button "New Timesheet" at bounding box center [727, 66] width 84 height 20
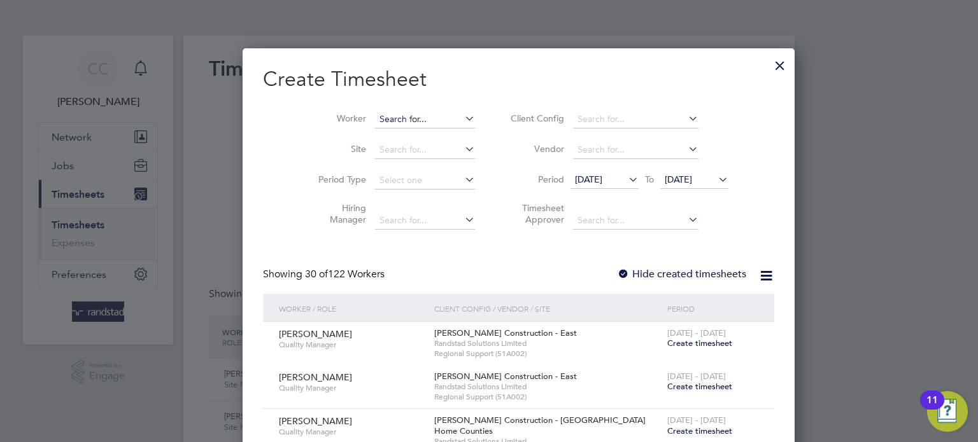
click at [375, 113] on input at bounding box center [425, 120] width 100 height 18
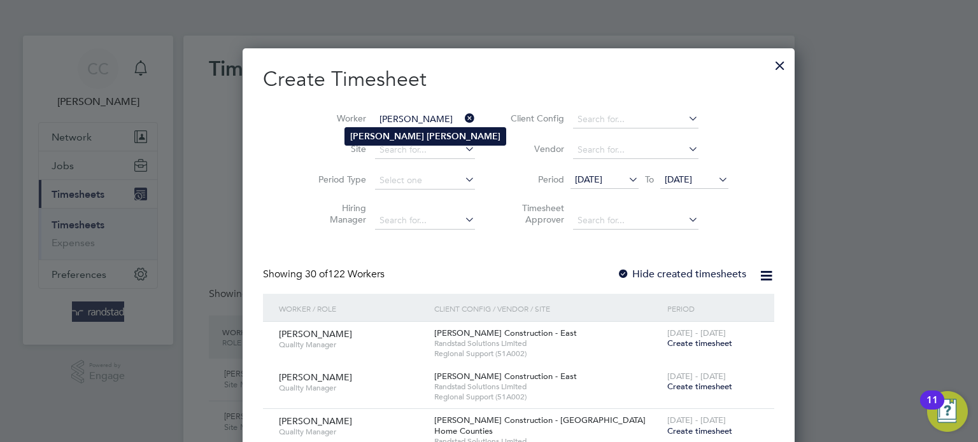
click at [369, 129] on li "[PERSON_NAME]" at bounding box center [425, 136] width 160 height 17
type input "[PERSON_NAME]"
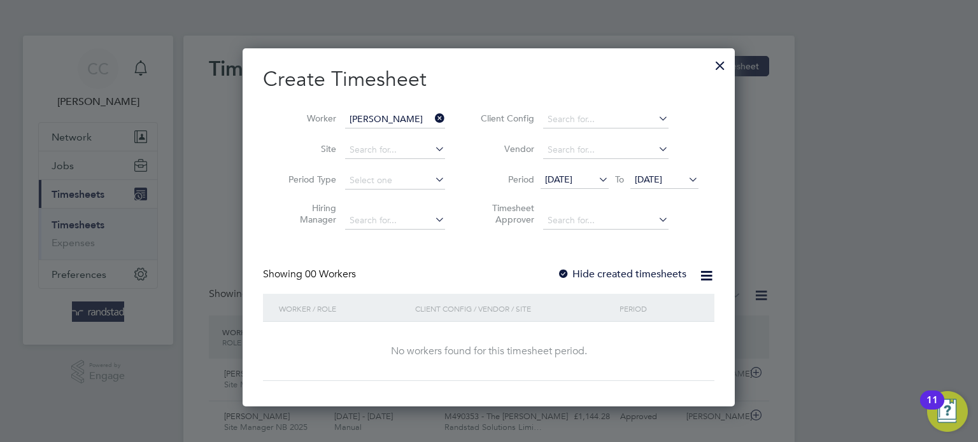
click at [600, 272] on label "Hide created timesheets" at bounding box center [621, 274] width 129 height 13
click at [596, 178] on icon at bounding box center [596, 180] width 0 height 18
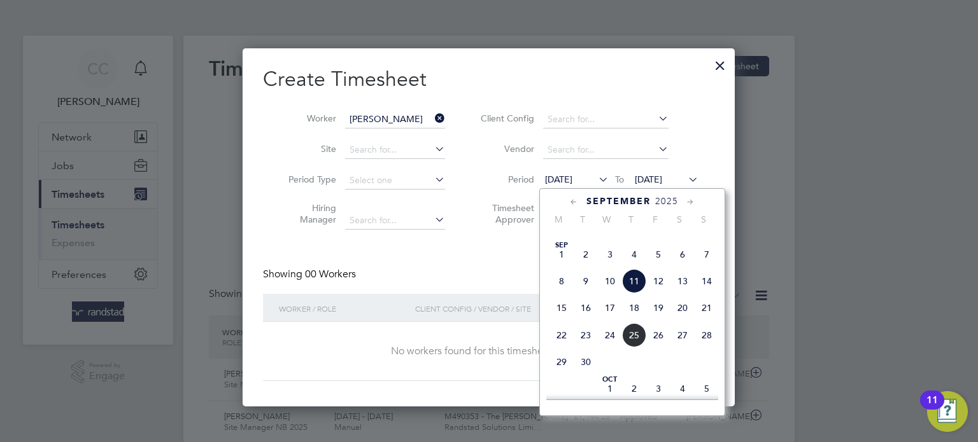
click at [707, 267] on span "7" at bounding box center [706, 254] width 24 height 24
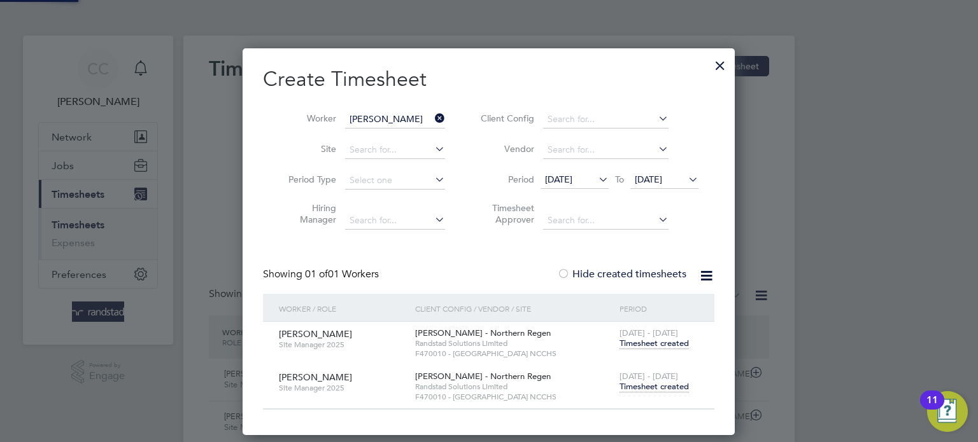
click at [707, 273] on icon at bounding box center [706, 276] width 16 height 16
click at [568, 269] on div at bounding box center [563, 275] width 13 height 13
click at [562, 279] on div at bounding box center [563, 275] width 13 height 13
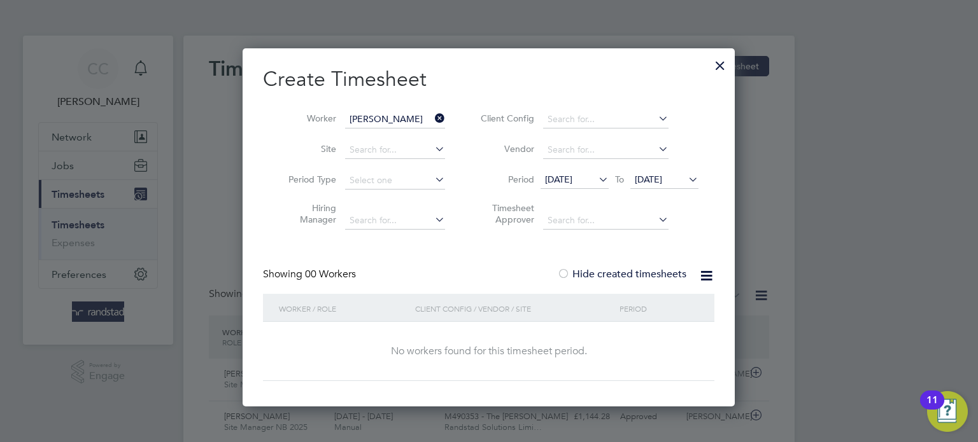
click at [596, 177] on icon at bounding box center [596, 180] width 0 height 18
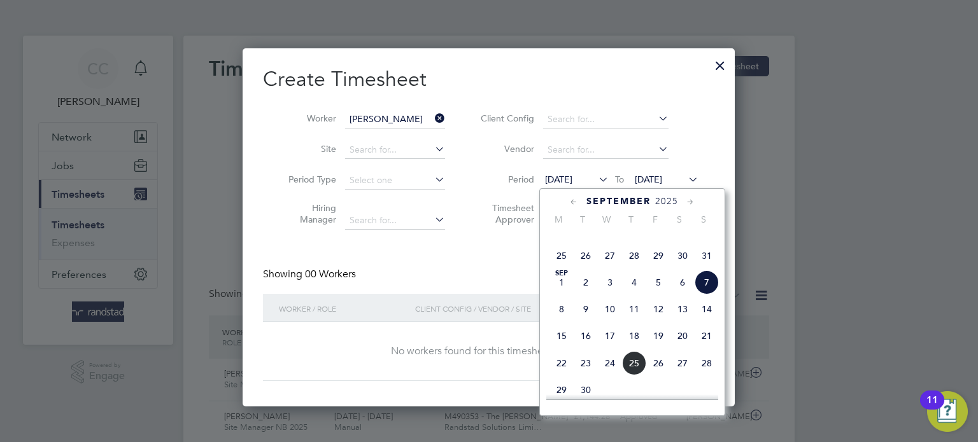
click at [708, 267] on span "31" at bounding box center [706, 256] width 24 height 24
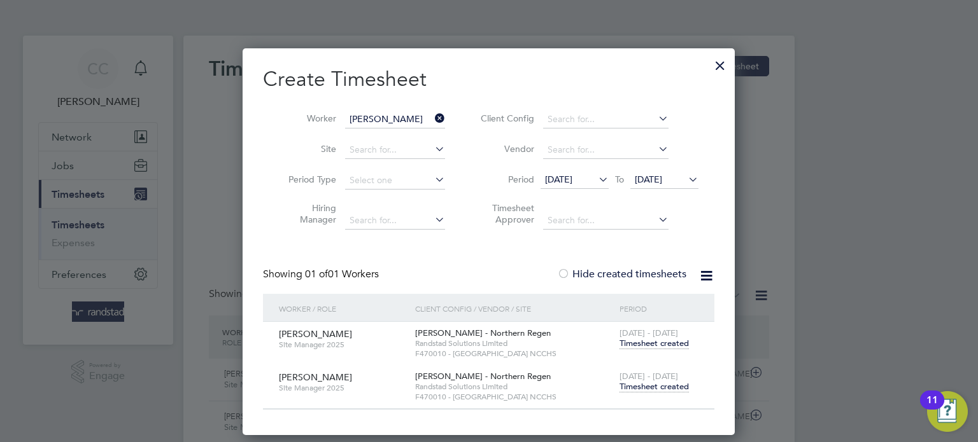
click at [657, 342] on span "Timesheet created" at bounding box center [653, 343] width 69 height 11
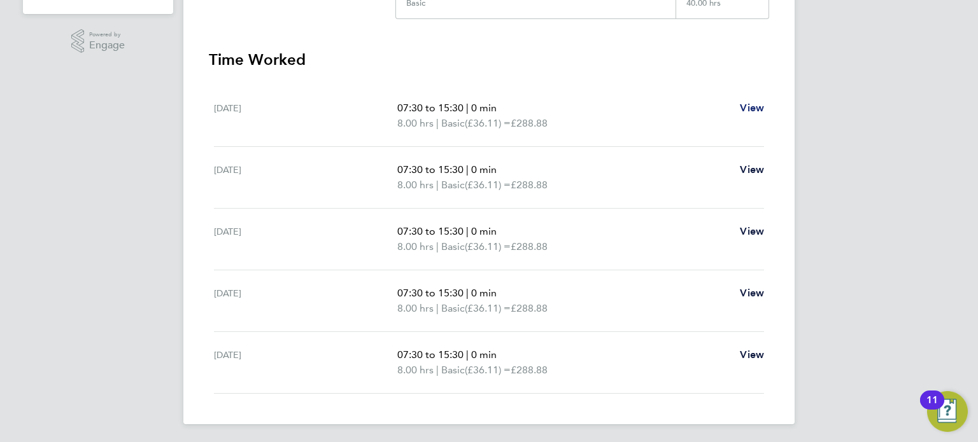
click at [754, 105] on span "View" at bounding box center [752, 108] width 24 height 12
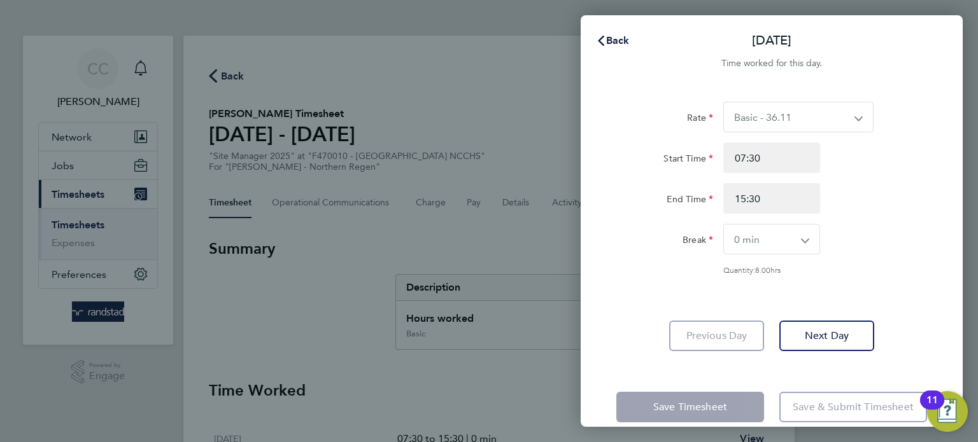
click at [799, 129] on select "Basic - 36.11" at bounding box center [791, 116] width 134 height 29
click at [864, 69] on div "Time worked for this day." at bounding box center [771, 63] width 382 height 15
click at [610, 36] on span "Back" at bounding box center [618, 40] width 24 height 12
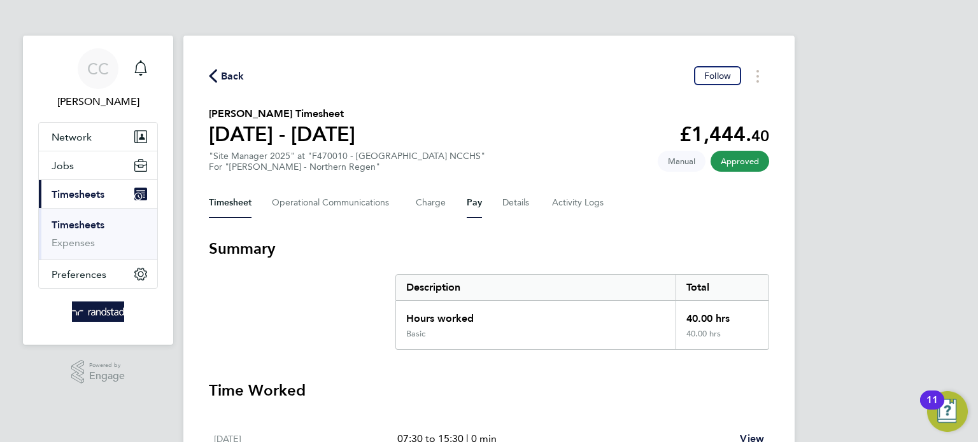
click at [472, 207] on button "Pay" at bounding box center [474, 203] width 15 height 31
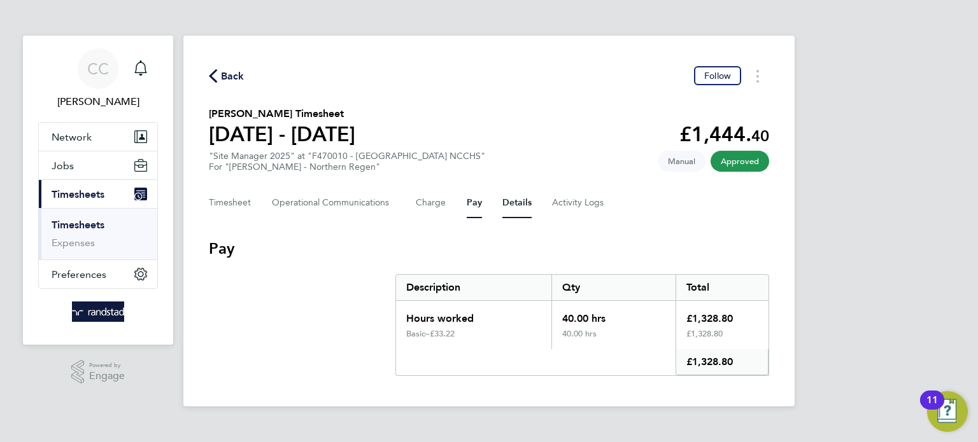
click at [512, 204] on button "Details" at bounding box center [516, 203] width 29 height 31
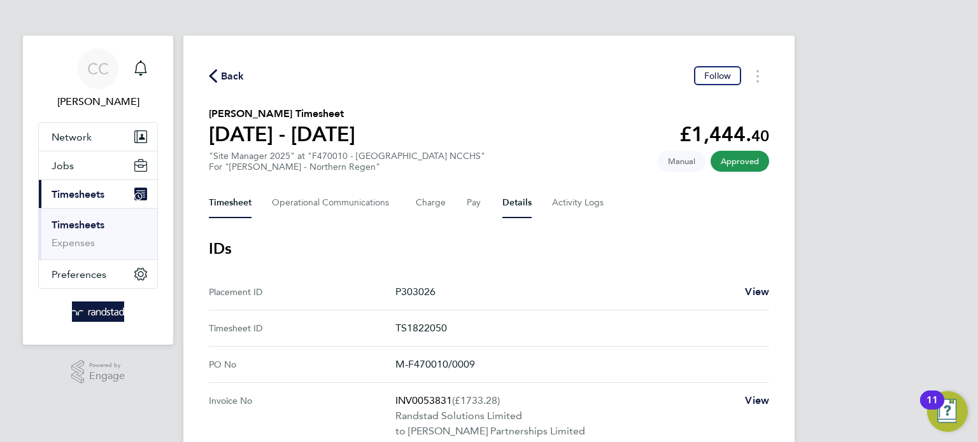
click at [216, 206] on button "Timesheet" at bounding box center [230, 203] width 43 height 31
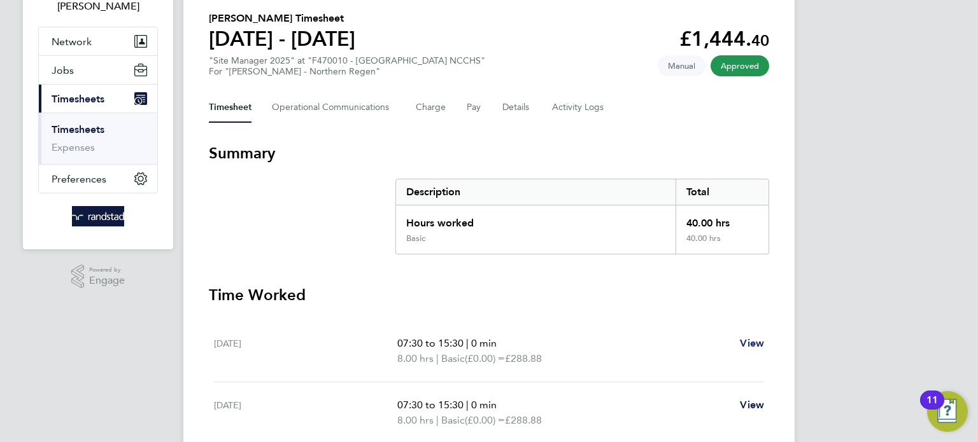
click at [744, 343] on span "View" at bounding box center [752, 343] width 24 height 12
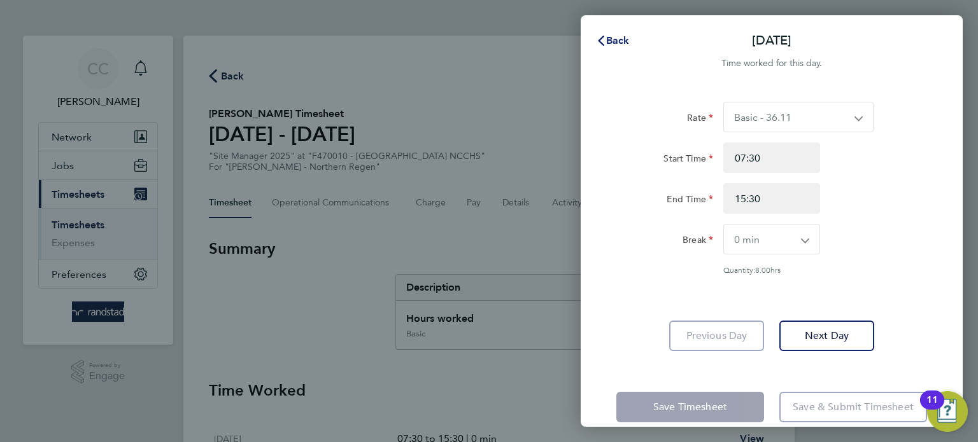
click at [617, 48] on button "Back" at bounding box center [612, 40] width 59 height 25
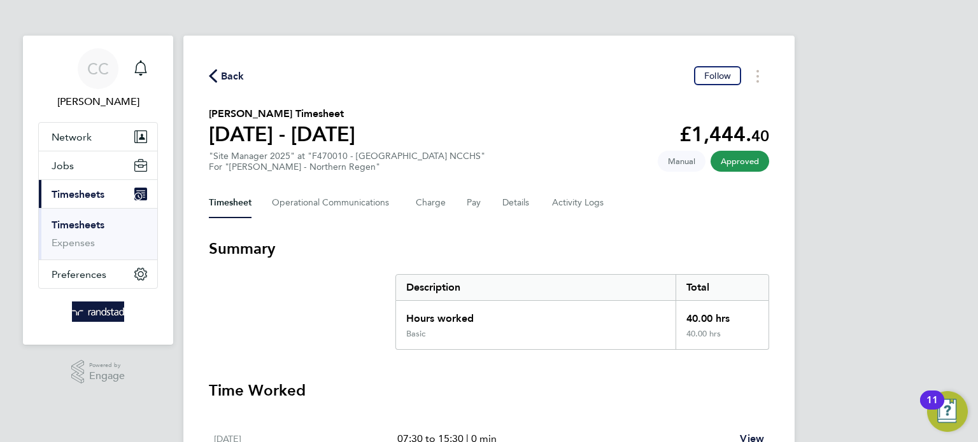
click at [223, 71] on span "Back" at bounding box center [233, 76] width 24 height 15
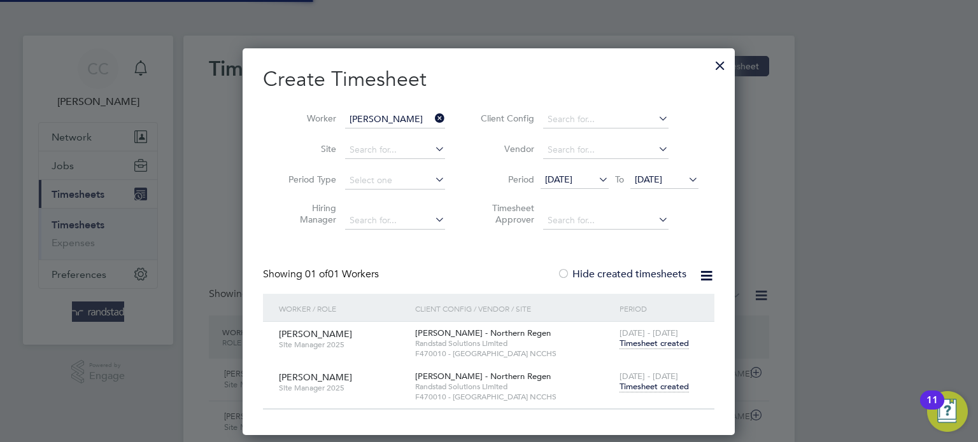
scroll to position [32, 111]
